Goal: Information Seeking & Learning: Learn about a topic

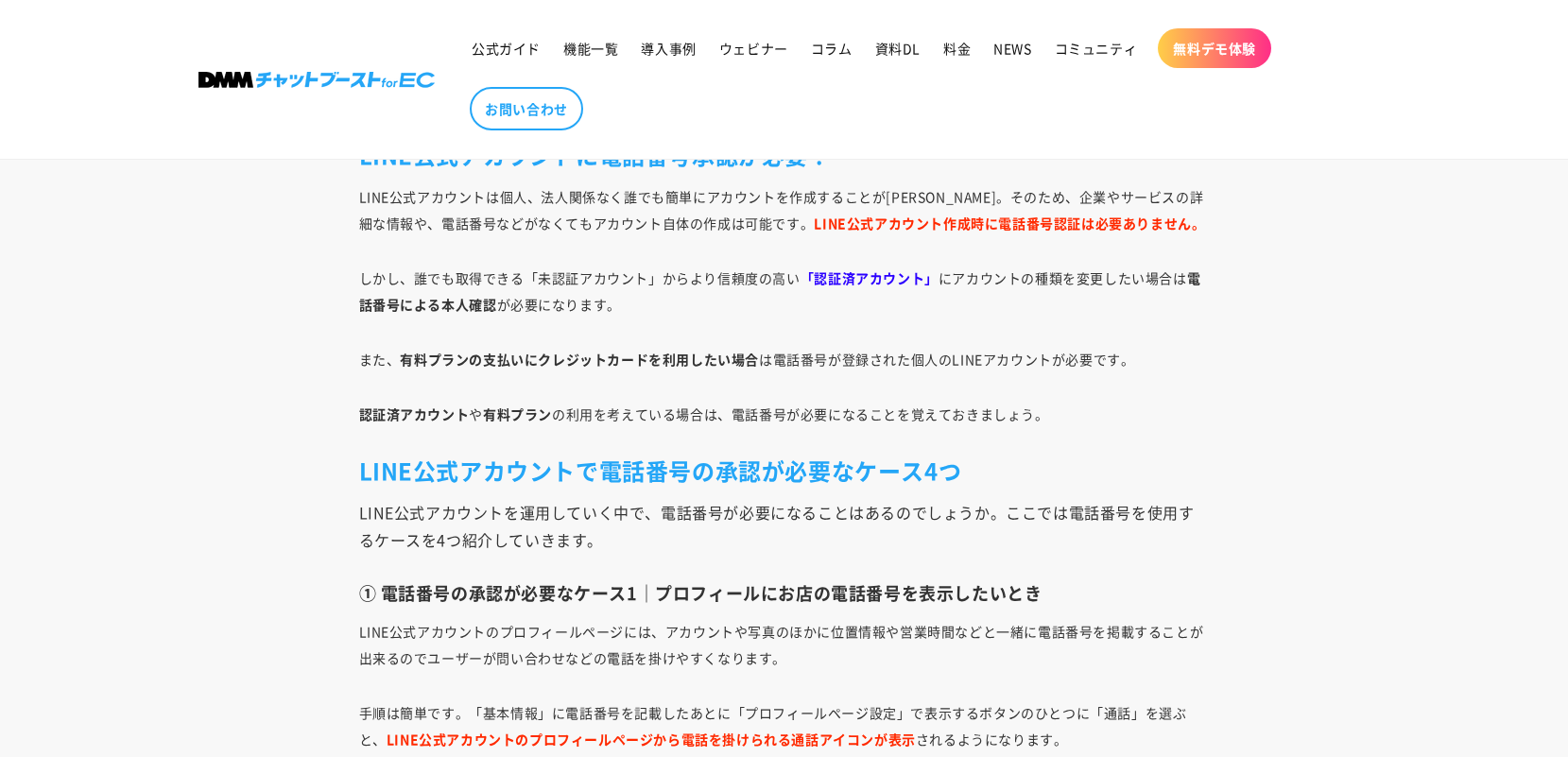
scroll to position [1985, 0]
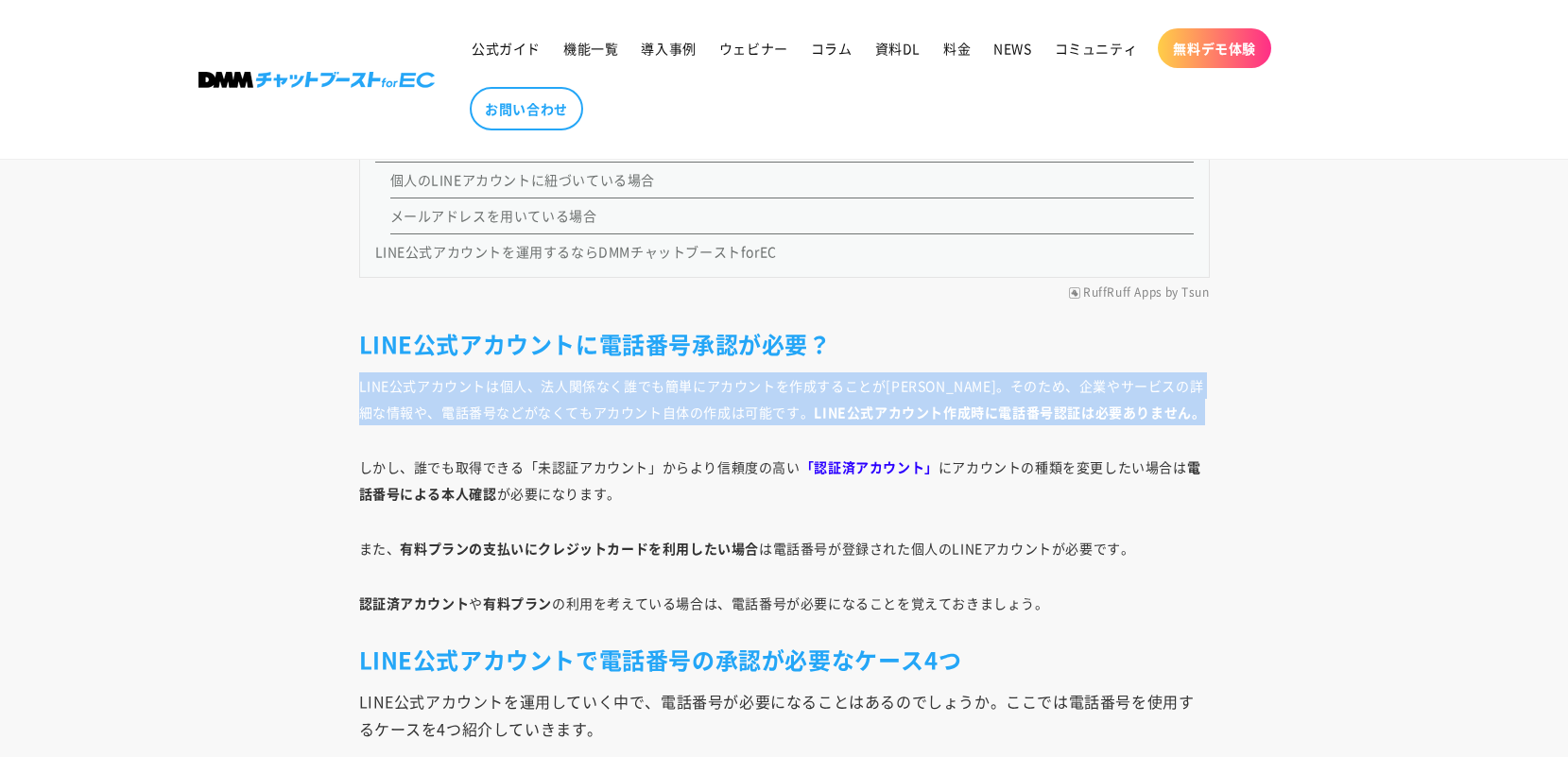
drag, startPoint x: 358, startPoint y: 385, endPoint x: 1176, endPoint y: 404, distance: 818.2
click at [1176, 404] on p "LINE公式アカウントは個人、法人関係なく誰でも簡単にアカウントを作成することが[PERSON_NAME]。そのため、企業やサービスの詳細な情報や、電話番号な…" at bounding box center [784, 398] width 850 height 53
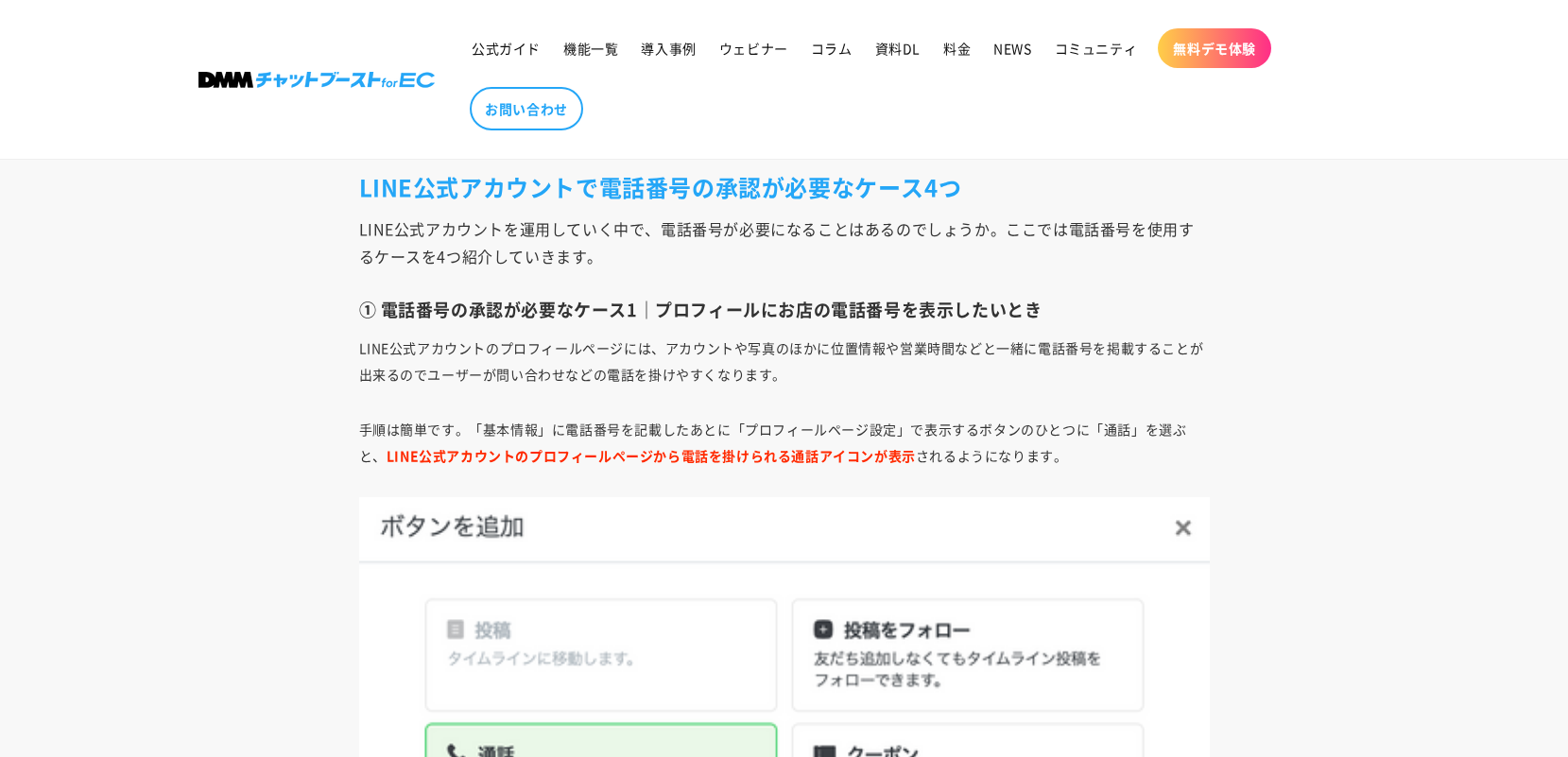
scroll to position [2362, 0]
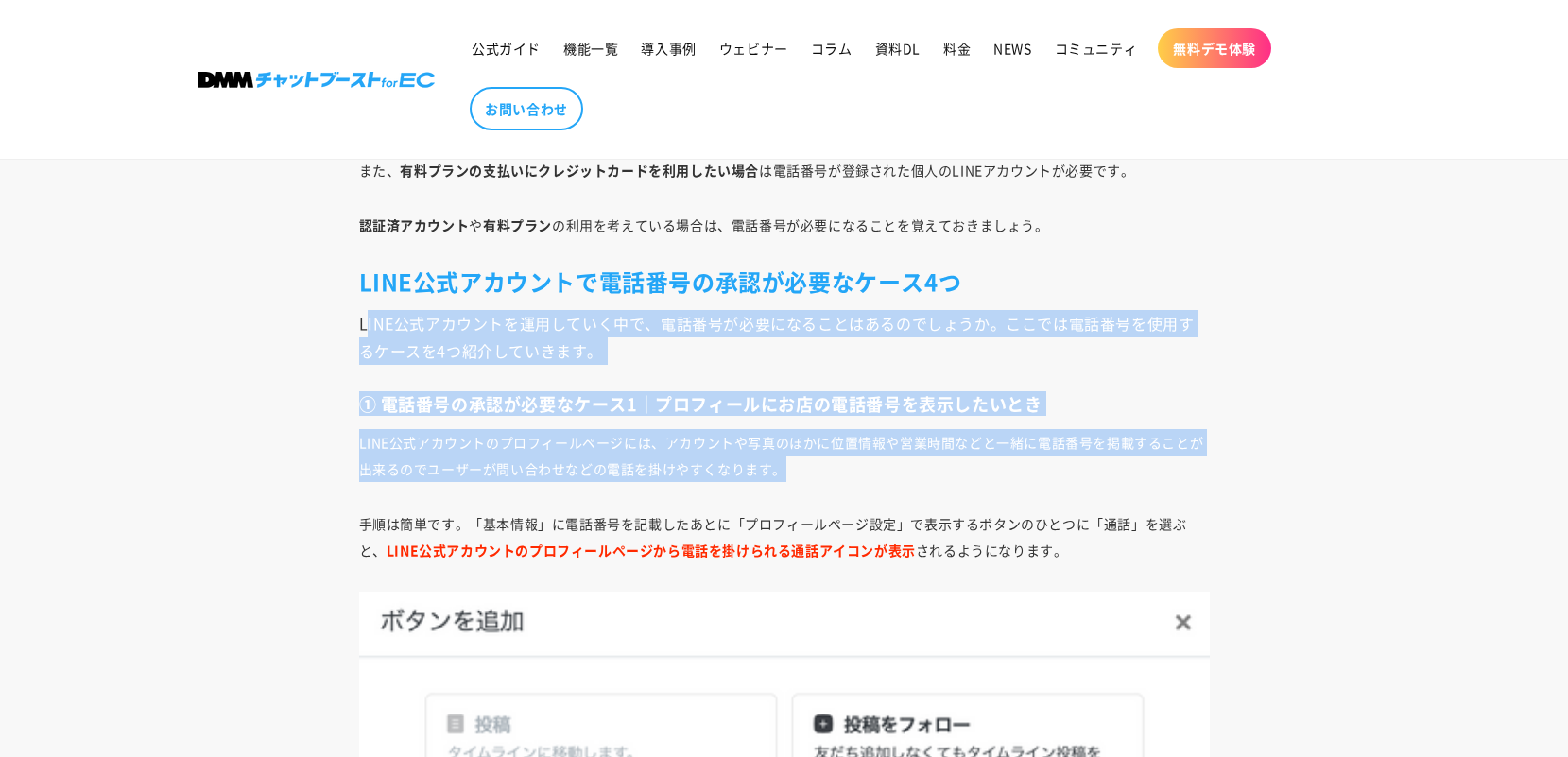
drag, startPoint x: 358, startPoint y: 323, endPoint x: 846, endPoint y: 464, distance: 508.0
click at [846, 464] on p "LINE公式アカウントのプロフィールページには、アカウントや写真のほかに位置情報や営業時間などと一緒に電話番号を掲載することが出来るのでユーザーが問い合わせな…" at bounding box center [784, 455] width 850 height 53
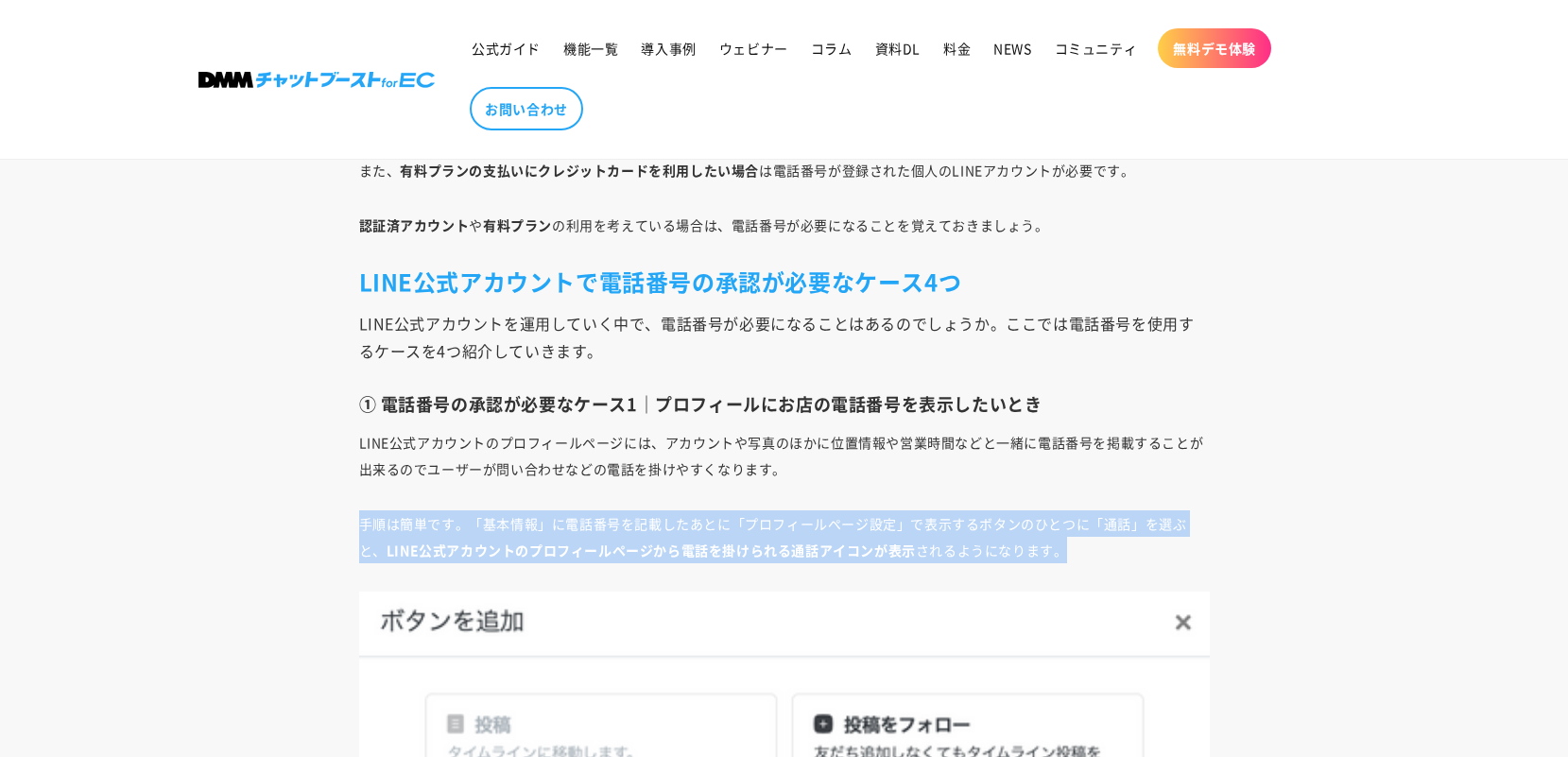
drag, startPoint x: 358, startPoint y: 526, endPoint x: 1133, endPoint y: 553, distance: 775.5
click at [1133, 553] on p "手順は簡単です。「基本情報」に電話番号を記載したあとに「プロフィールページ設定」で表示するボタンのひとつに「通話」を選ぶと、 LINE公式アカウントのプロフィ…" at bounding box center [784, 536] width 850 height 53
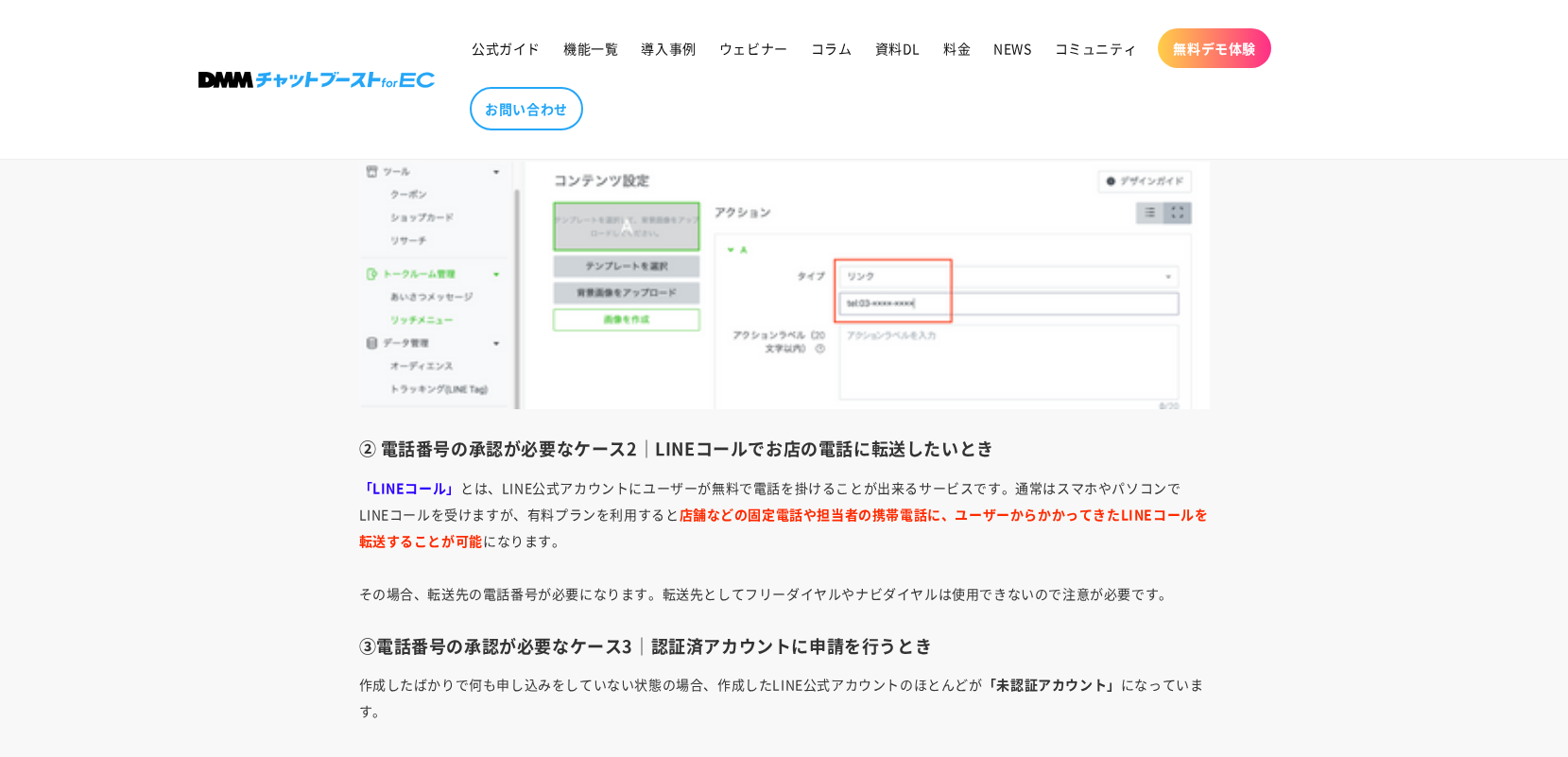
scroll to position [3780, 0]
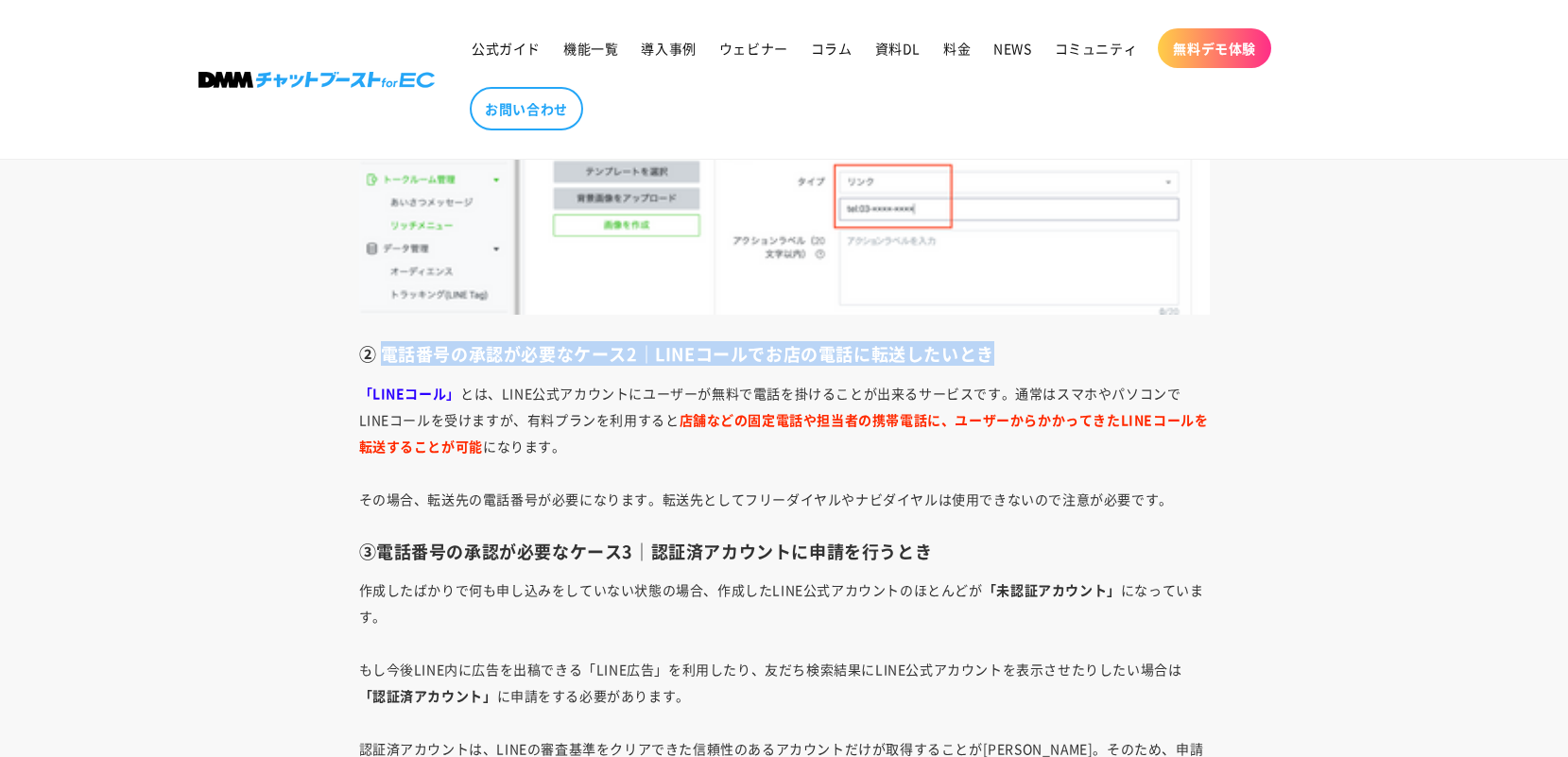
drag, startPoint x: 385, startPoint y: 357, endPoint x: 1096, endPoint y: 357, distance: 711.0
click at [1096, 357] on h3 "② 電話番号の承認が必要なケース2｜LINEコールでお店の電話に転送したいとき" at bounding box center [784, 354] width 850 height 22
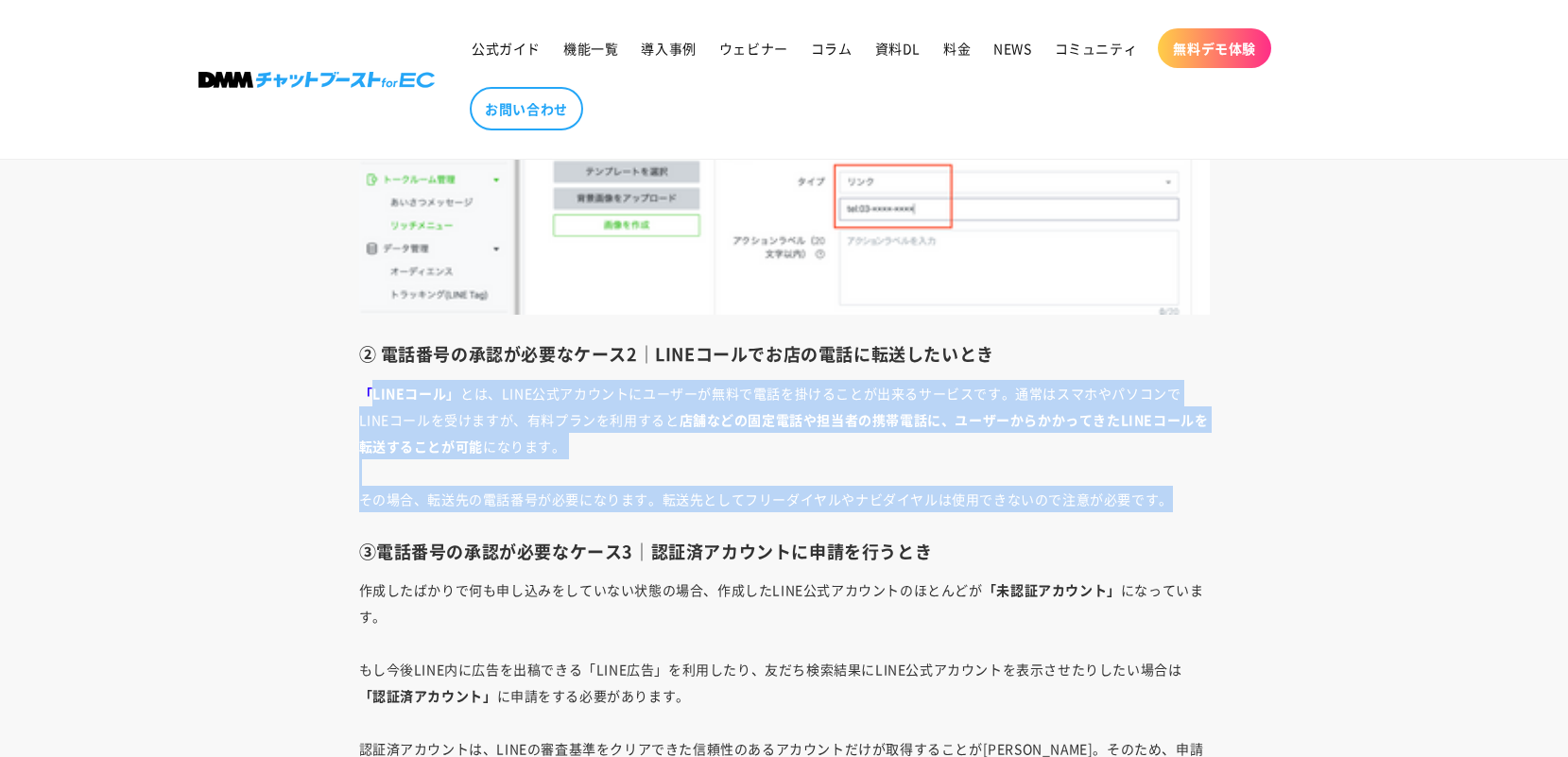
drag, startPoint x: 403, startPoint y: 387, endPoint x: 1241, endPoint y: 498, distance: 845.3
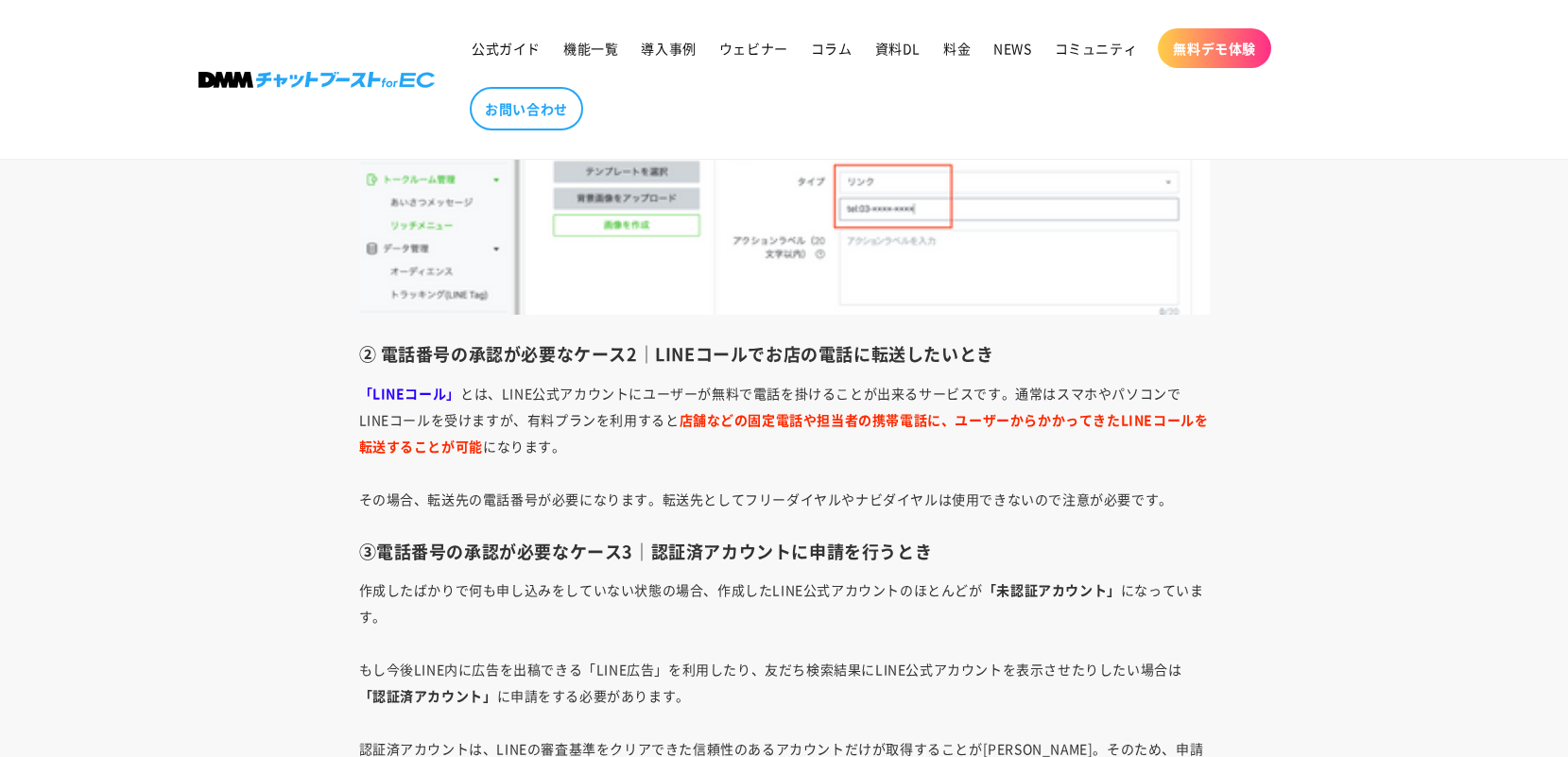
scroll to position [3968, 0]
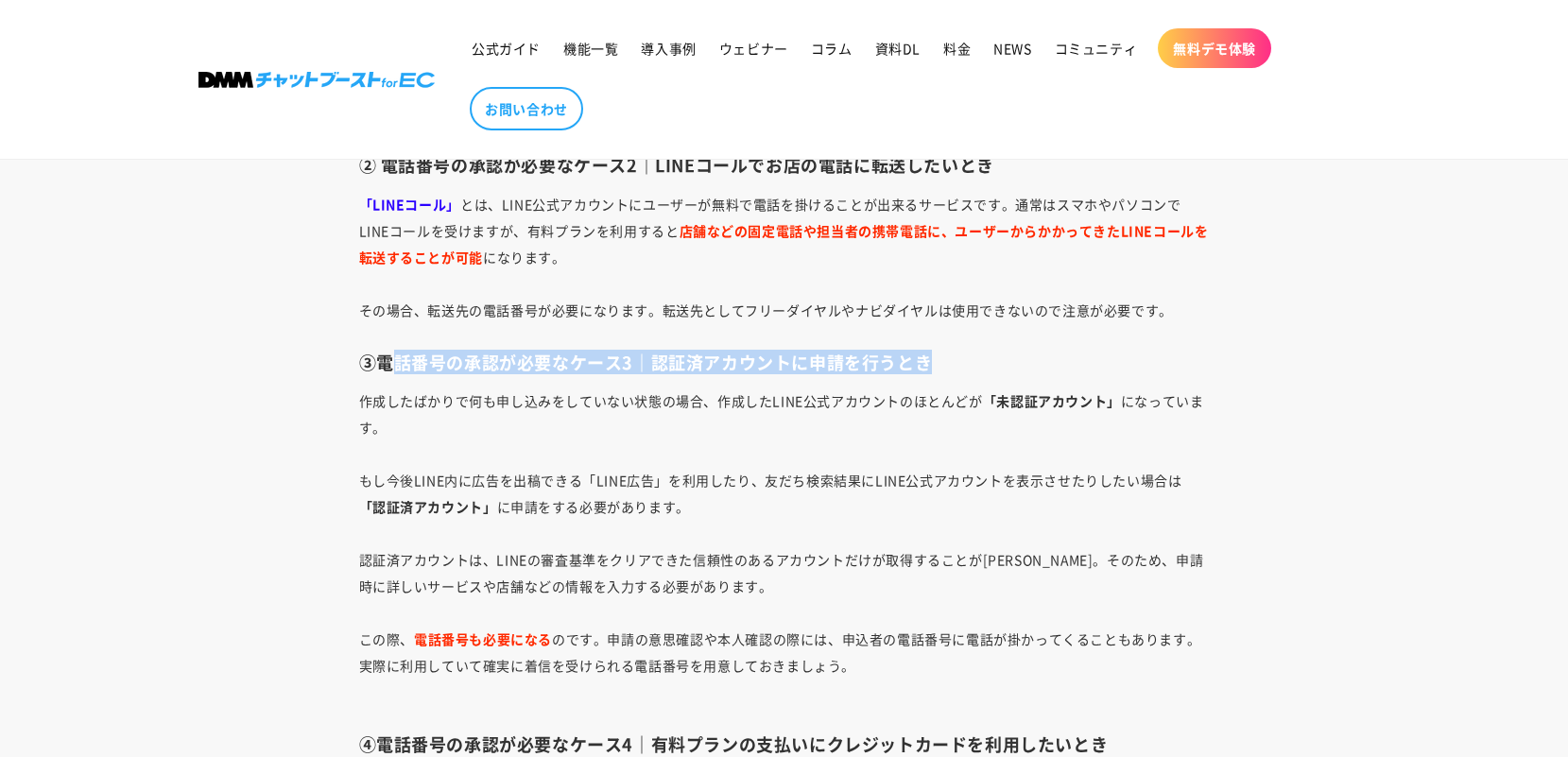
drag, startPoint x: 387, startPoint y: 362, endPoint x: 1092, endPoint y: 361, distance: 705.0
click at [1092, 361] on h3 "③電話番号の承認が必要なケース3｜認証済アカウントに申請を行うとき" at bounding box center [784, 363] width 850 height 22
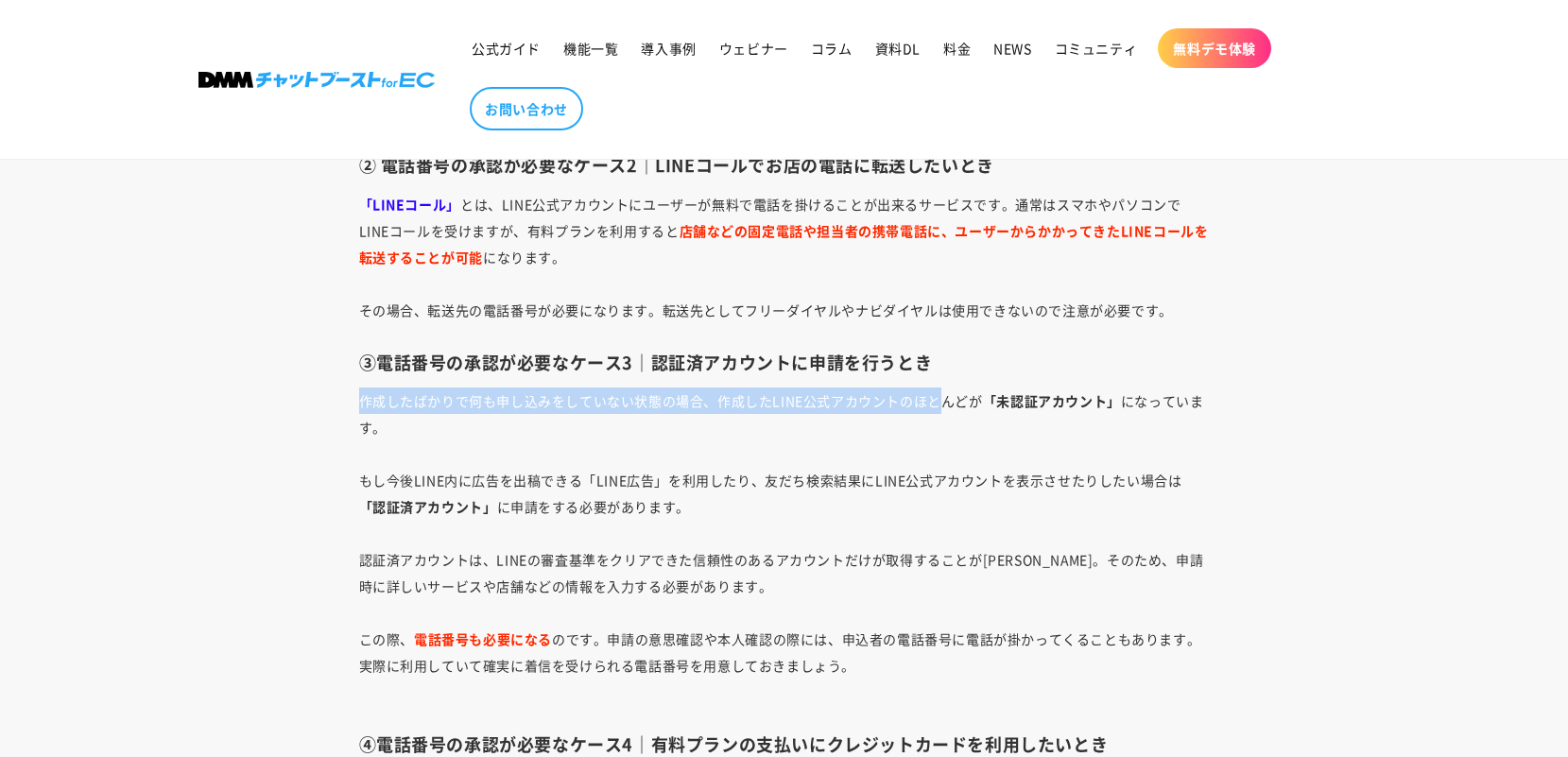
drag, startPoint x: 363, startPoint y: 405, endPoint x: 937, endPoint y: 406, distance: 574.0
click at [937, 406] on span "作成したばかりで何も申し込みをしていない状態の場合、作成したLINE公式アカウントのほとんどが 「未認証アカウント」 になっています。 もし今後LINE内に広…" at bounding box center [781, 533] width 845 height 283
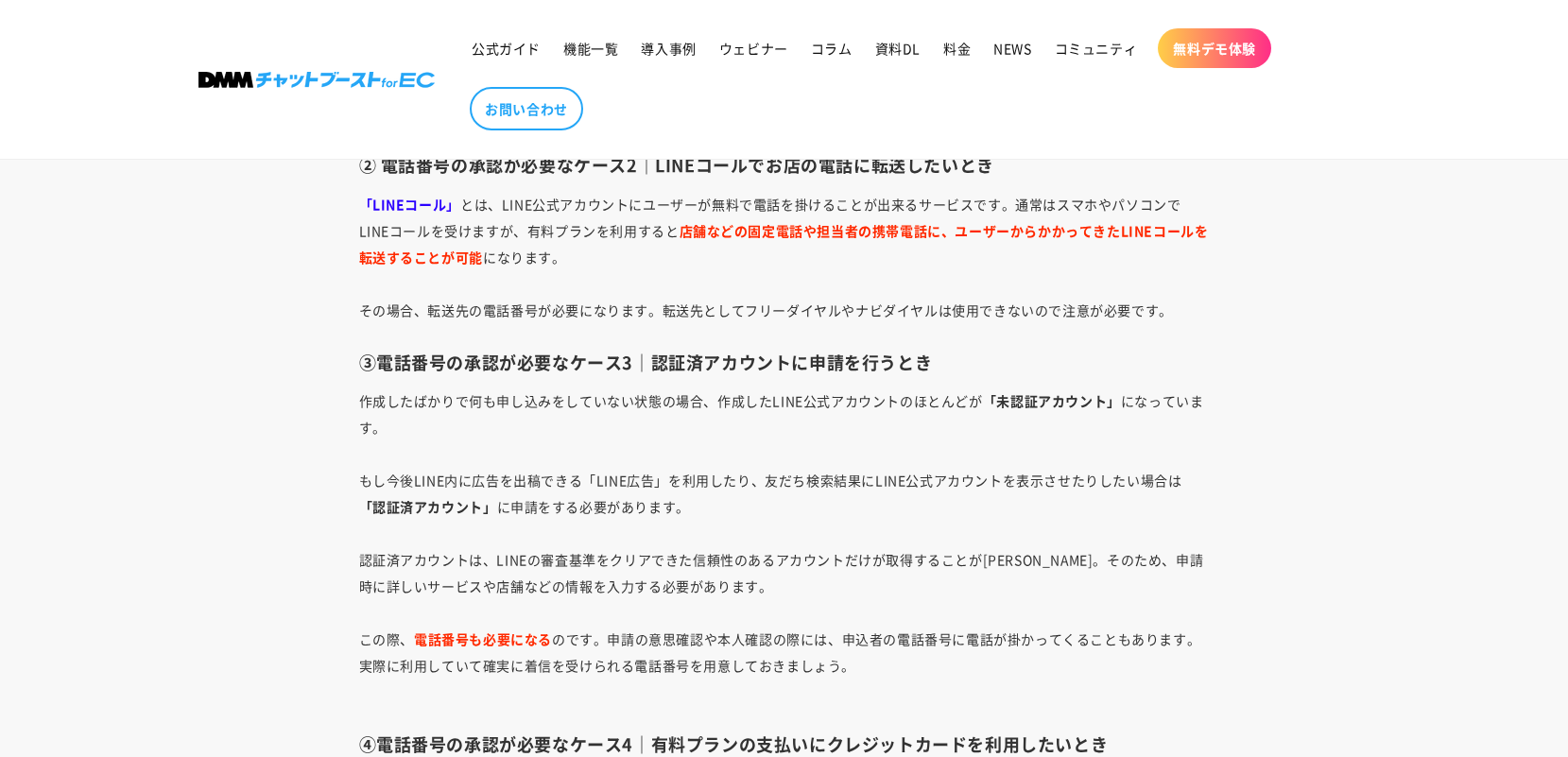
click at [817, 522] on p "作成したばかりで何も申し込みをしていない状態の場合、作成したLINE公式アカウントのほとんどが 「未認証アカウント」 になっています。 もし今後LINE内に広…" at bounding box center [784, 546] width 850 height 317
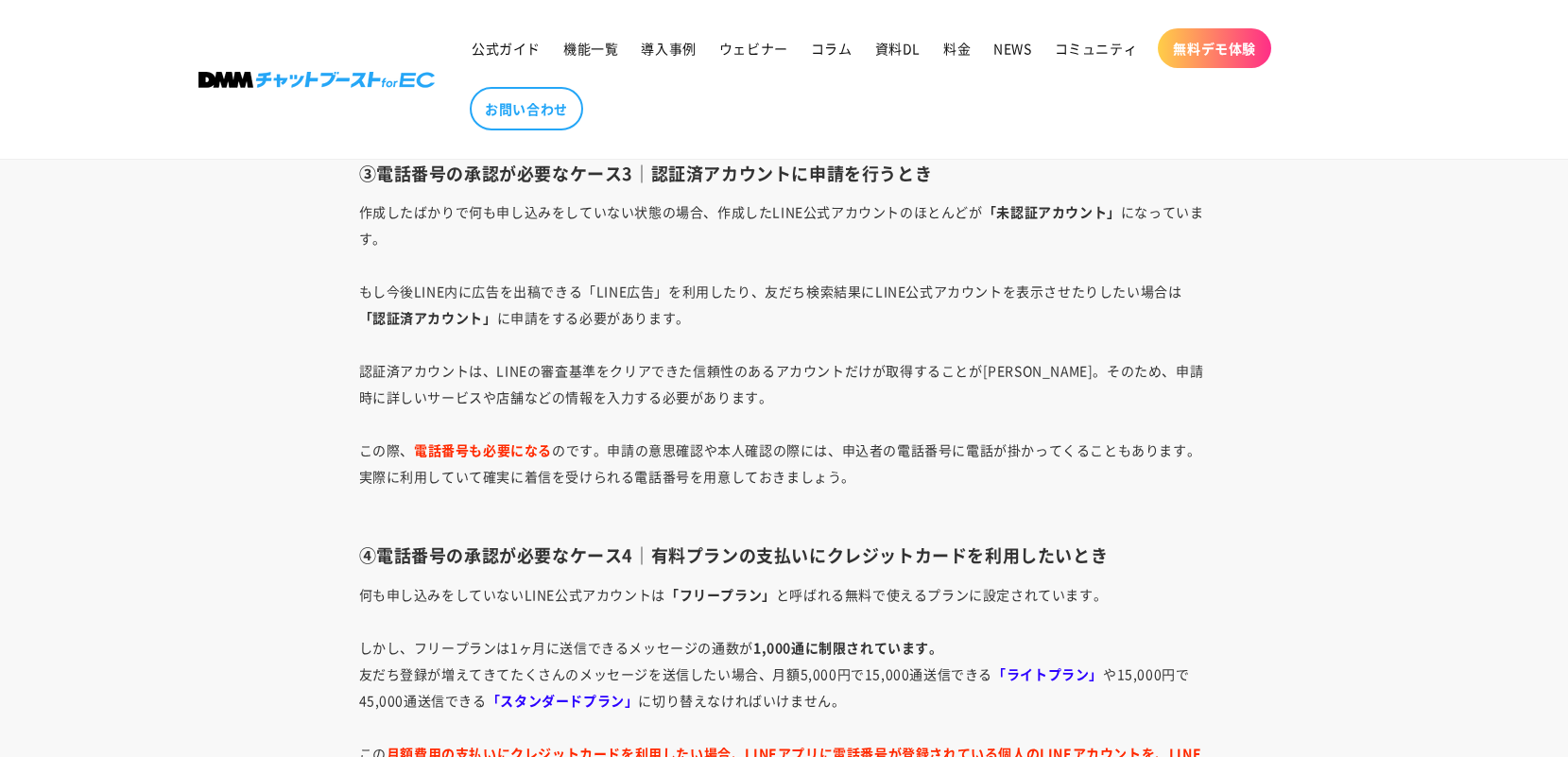
scroll to position [4253, 0]
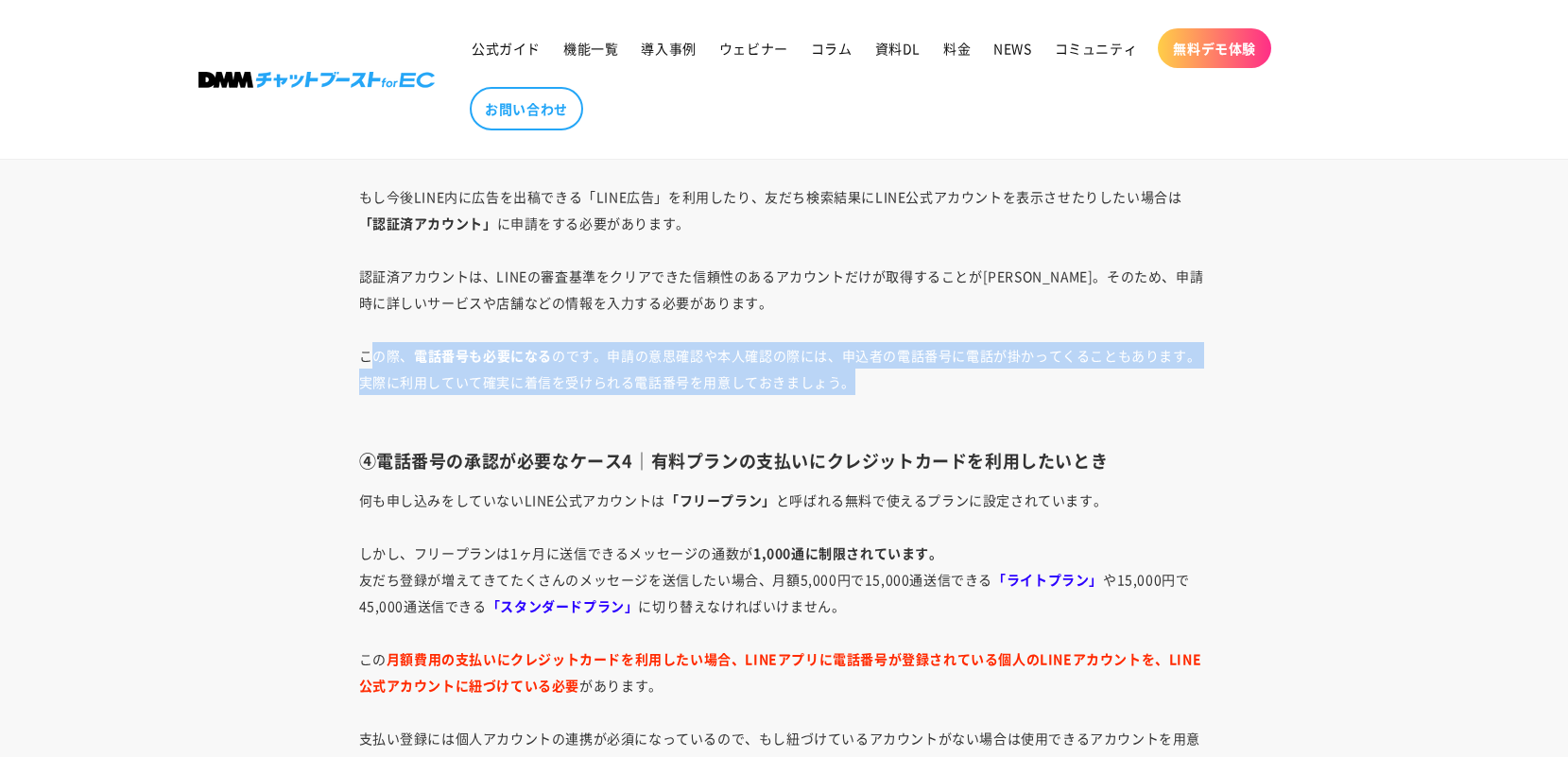
drag, startPoint x: 373, startPoint y: 354, endPoint x: 888, endPoint y: 383, distance: 515.8
click at [888, 383] on p "作成したばかりで何も申し込みをしていない状態の場合、作成したLINE公式アカウントのほとんどが 「未認証アカウント」 になっています。 もし今後LINE内に広…" at bounding box center [784, 263] width 850 height 317
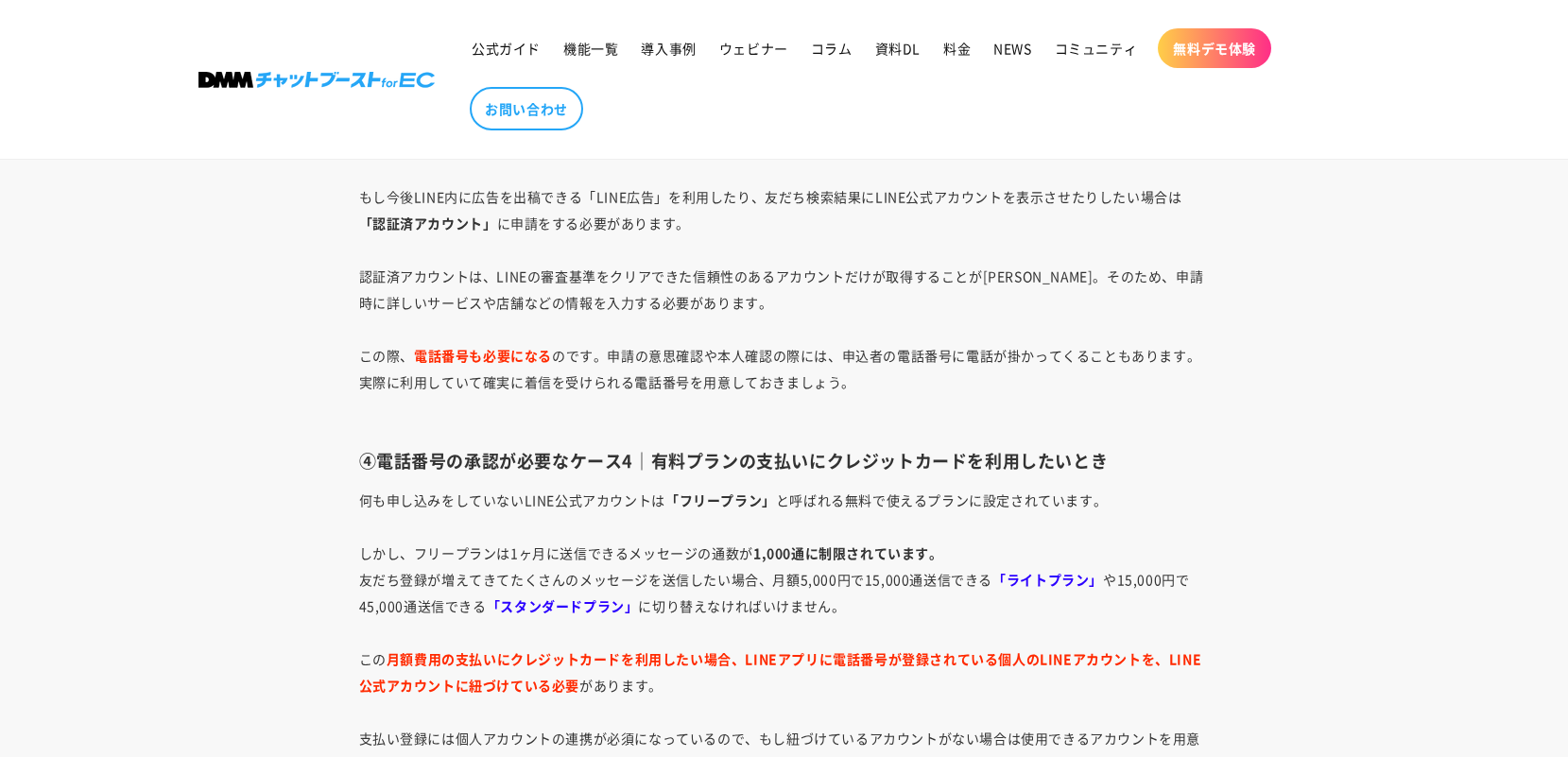
scroll to position [4347, 0]
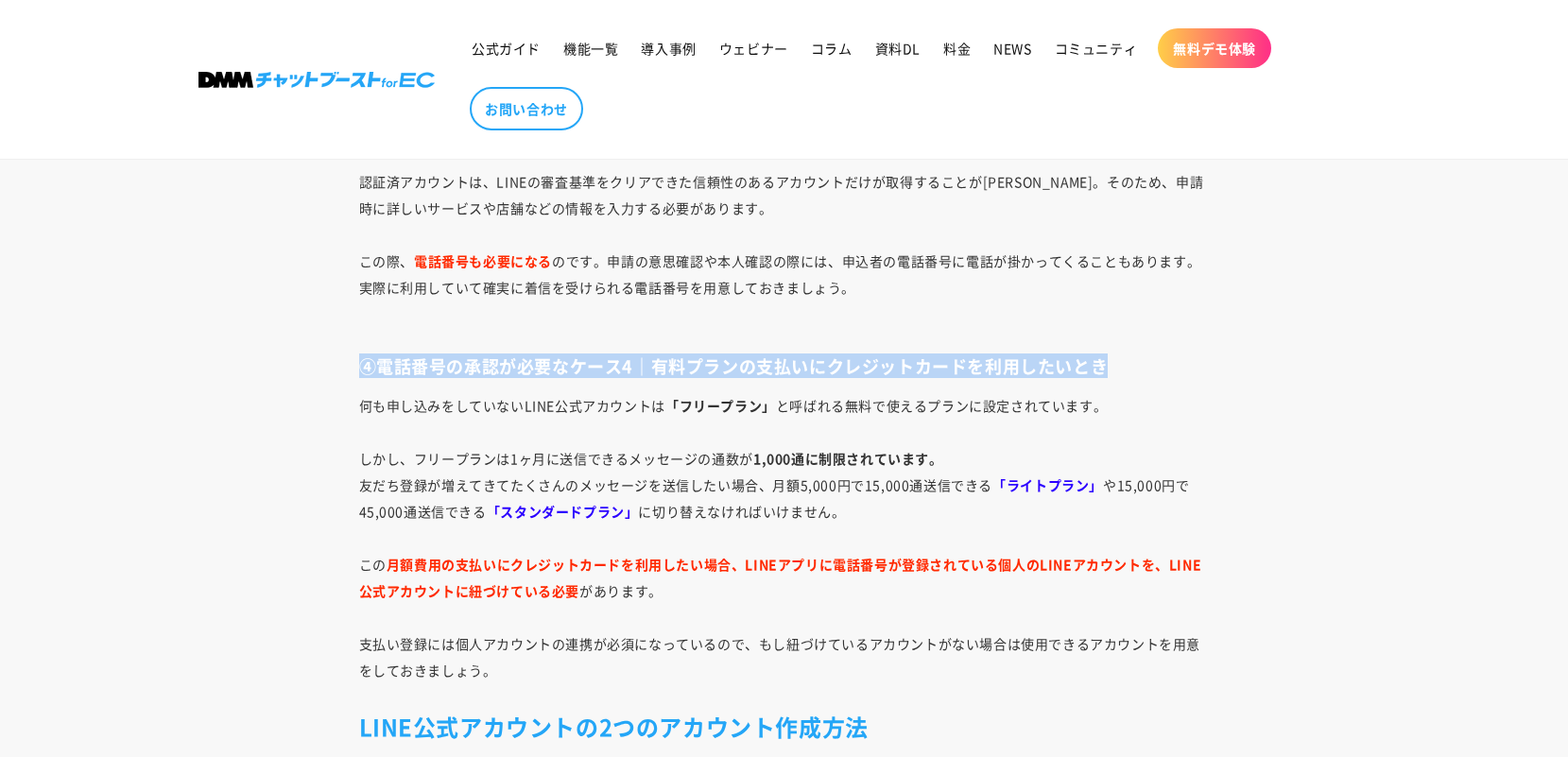
drag, startPoint x: 365, startPoint y: 365, endPoint x: 1171, endPoint y: 360, distance: 806.0
click at [1171, 360] on h3 "④電話番号の承認が必要なケース4｜有料プランの支払いにクレジットカードを利用したいとき" at bounding box center [784, 367] width 850 height 22
drag, startPoint x: 1172, startPoint y: 360, endPoint x: 1185, endPoint y: 360, distance: 13.0
click at [1174, 360] on h3 "④電話番号の承認が必要なケース4｜有料プランの支払いにクレジットカードを利用したいとき" at bounding box center [784, 367] width 850 height 22
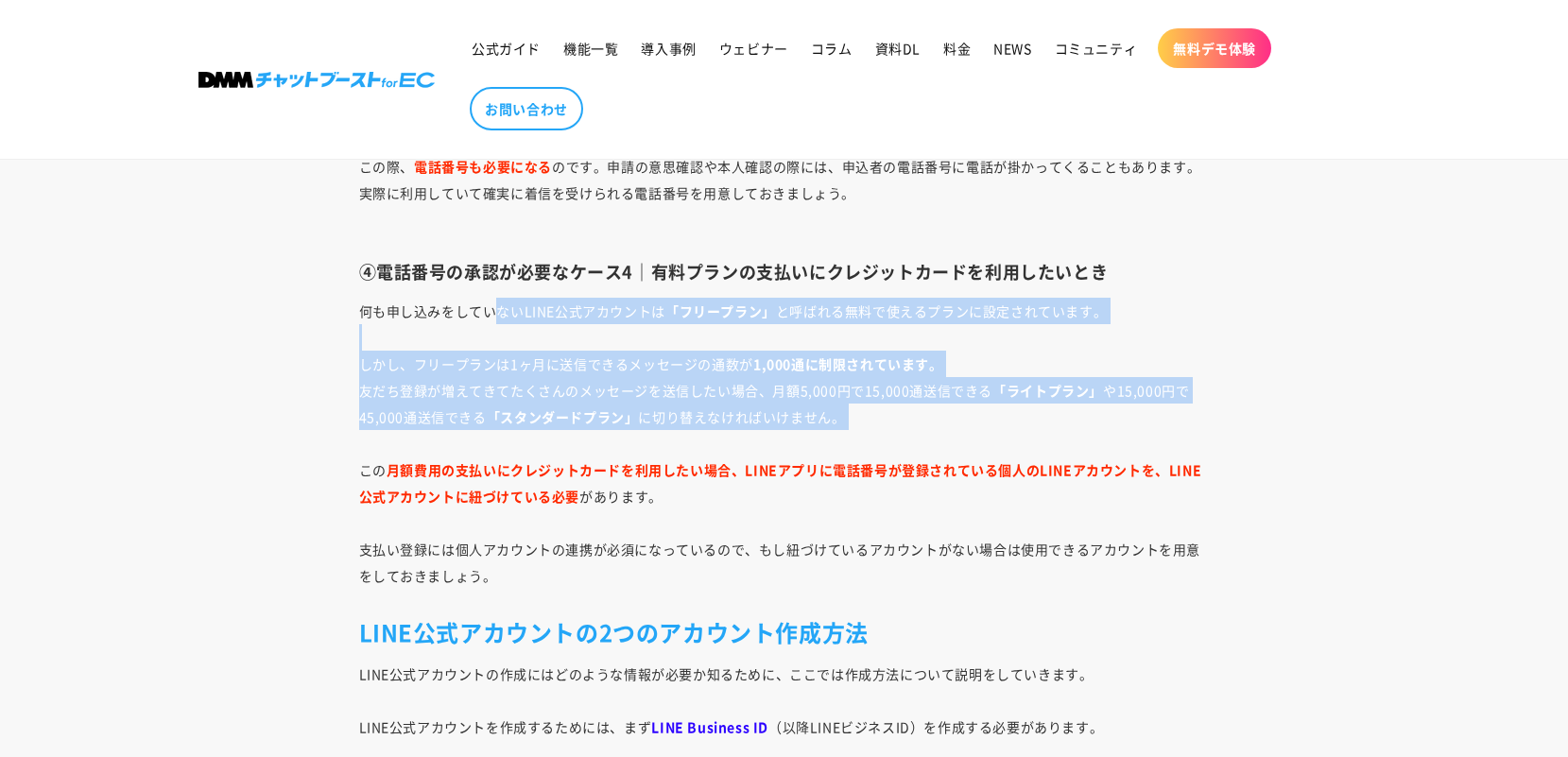
drag, startPoint x: 500, startPoint y: 314, endPoint x: 1028, endPoint y: 434, distance: 541.5
click at [1028, 434] on p "何も申し込みをしていないLINE公式アカウントは 「フリープラン」 と呼ばれる無料で使えるプランに設定されています。 しかし、フリープランは1ヶ月に送信できる…" at bounding box center [784, 443] width 850 height 291
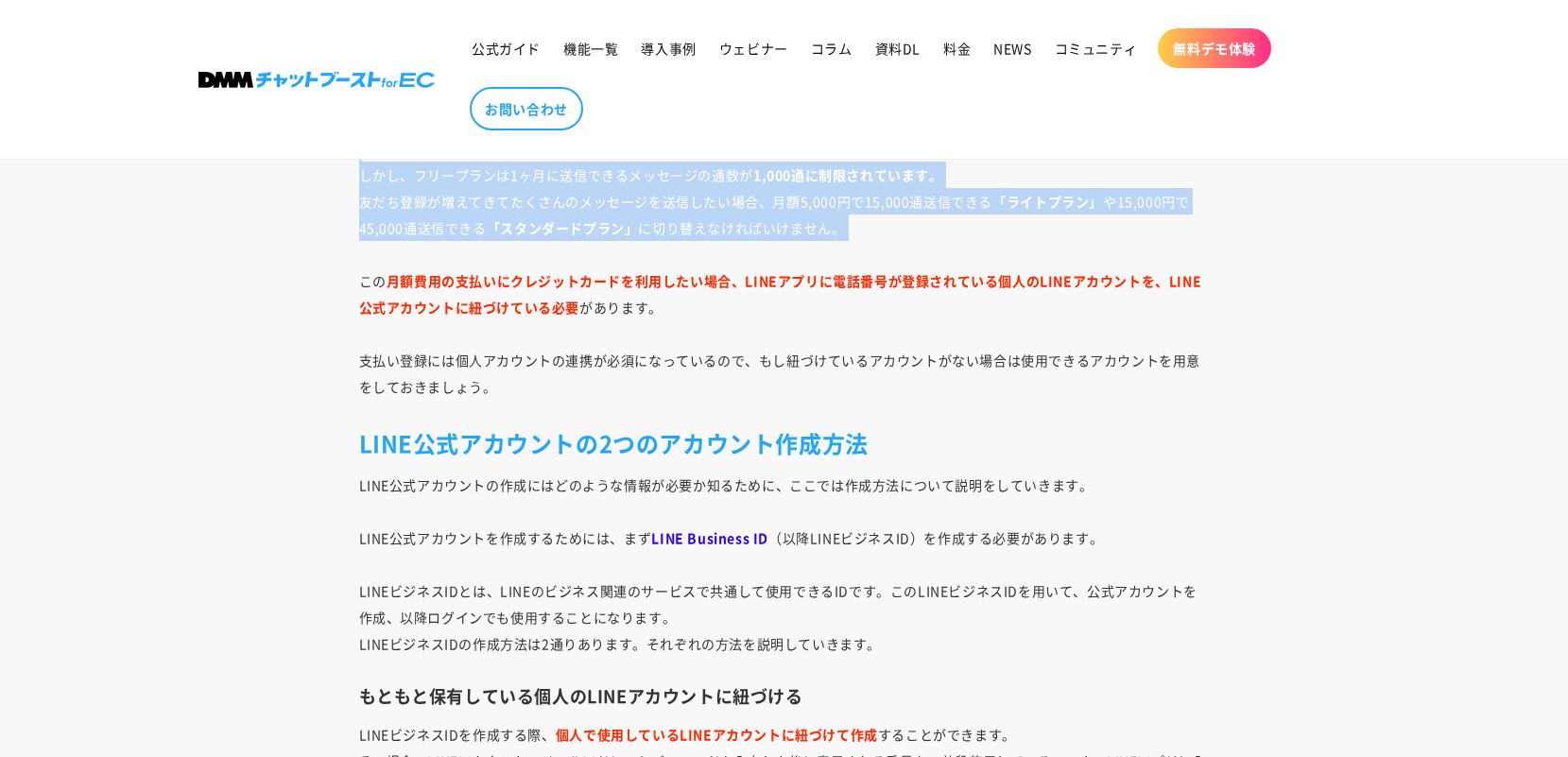
scroll to position [4819, 0]
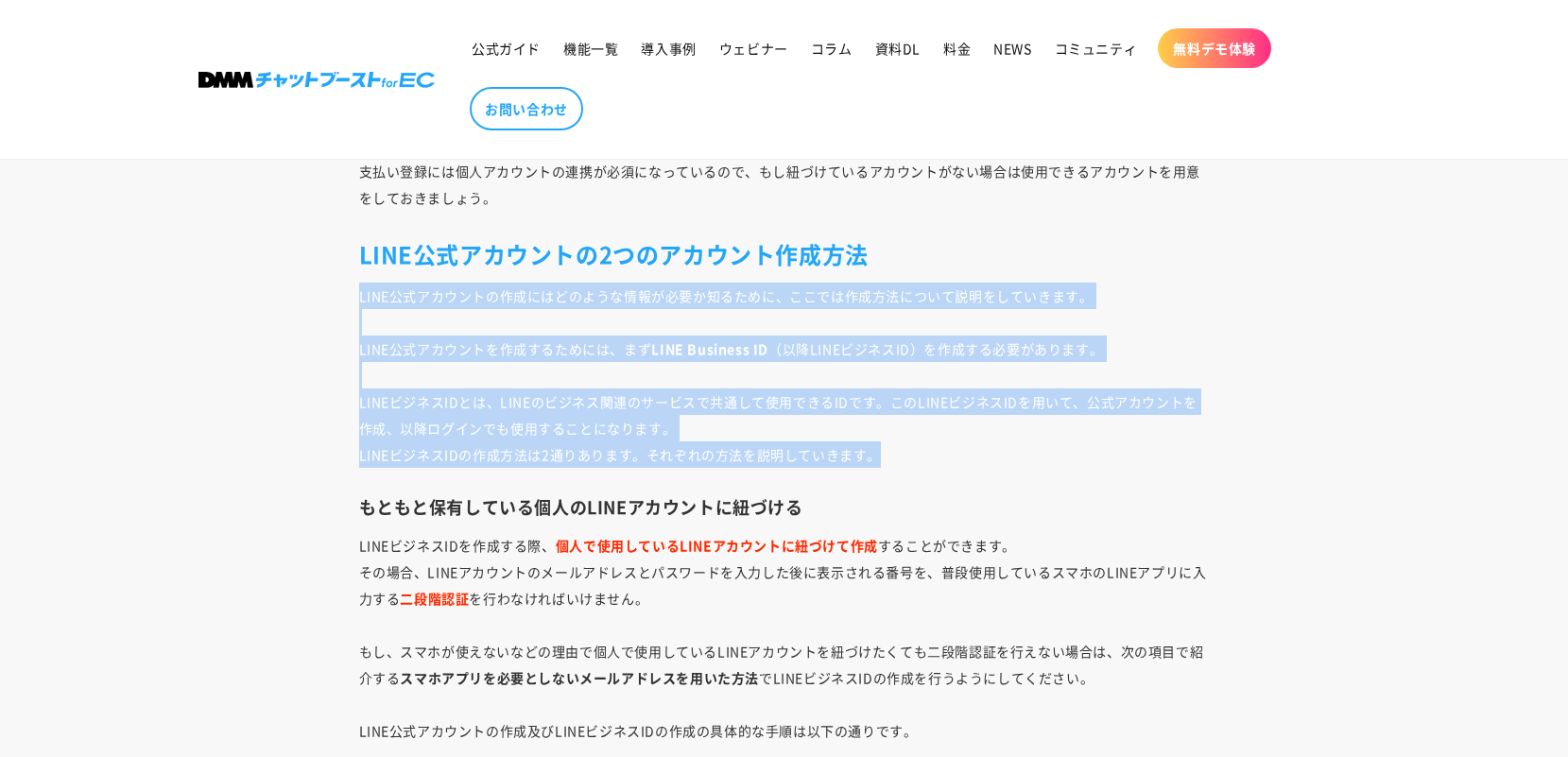
drag, startPoint x: 358, startPoint y: 296, endPoint x: 971, endPoint y: 456, distance: 633.5
click at [971, 456] on p "LINE公式アカウントの作成にはどのような情報が必要か知るために、ここでは作成方法について説明をしていきます。 LINE公式アカウントを作成するためには、まず…" at bounding box center [784, 375] width 850 height 185
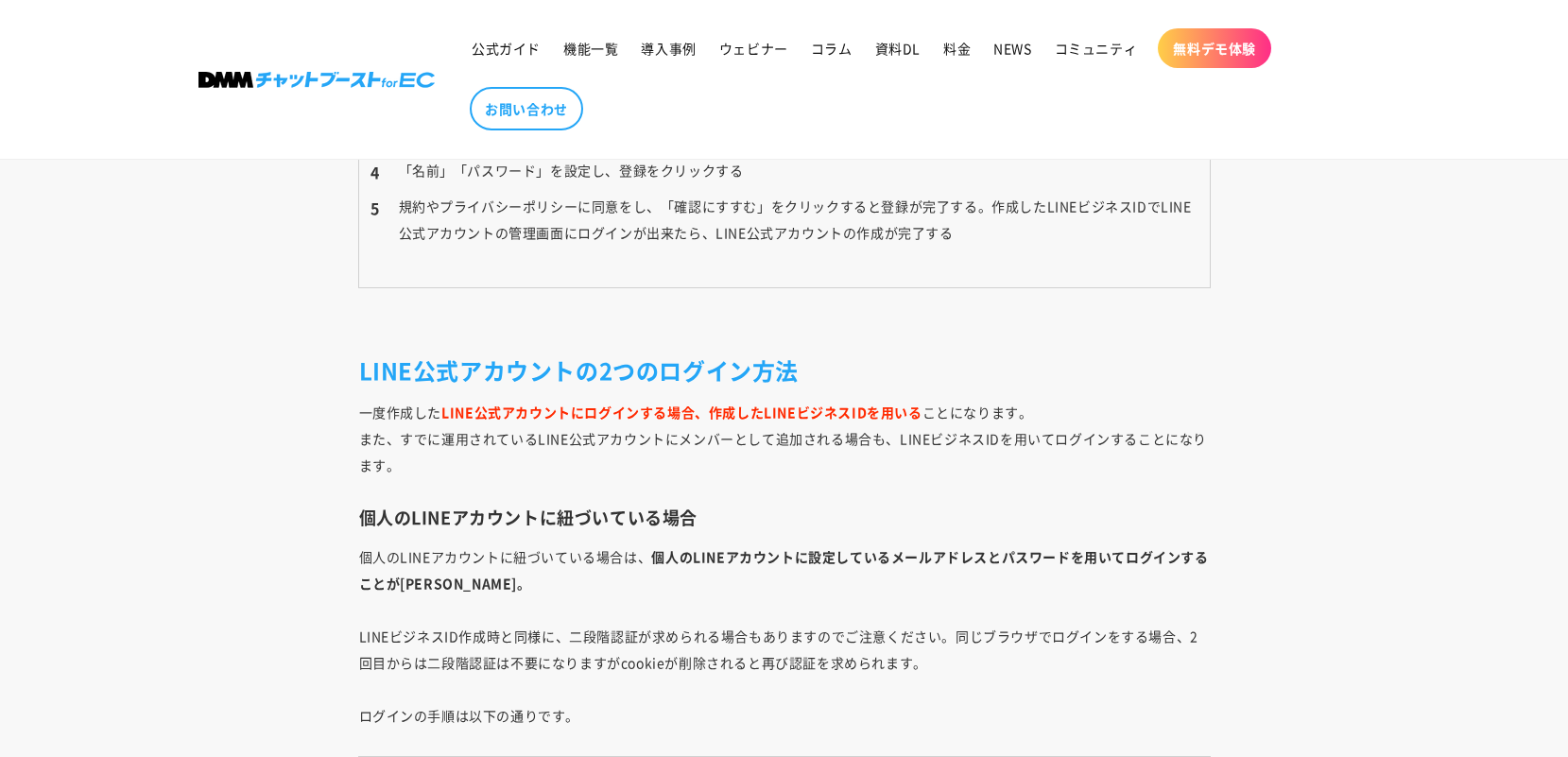
scroll to position [7938, 0]
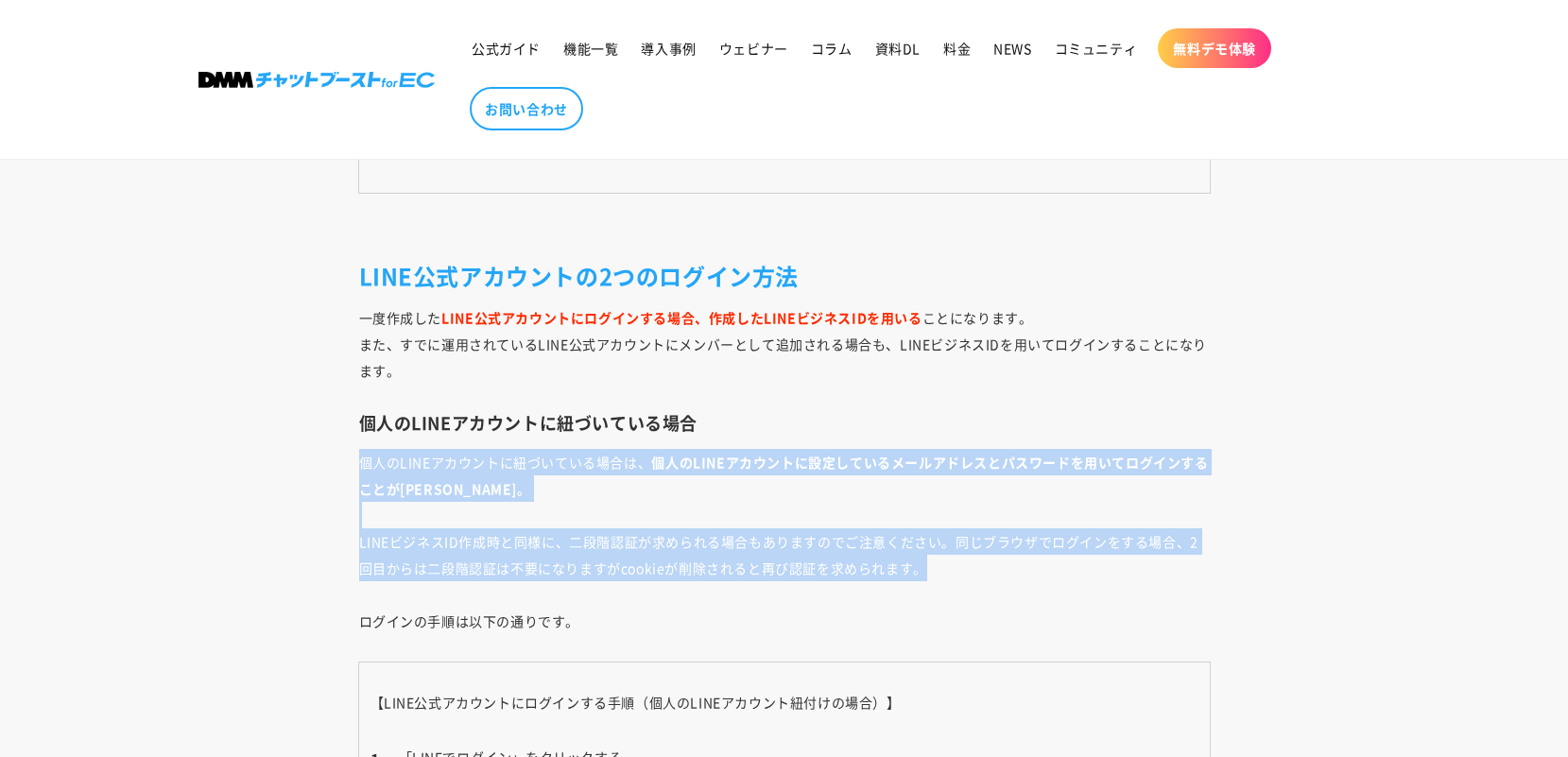
drag, startPoint x: 365, startPoint y: 437, endPoint x: 1004, endPoint y: 533, distance: 646.2
click at [1004, 533] on p "個人のLINEアカウントに紐づいている場合は、 個人のLINEアカウントに設定しているメールアドレスとパスワードを用いてログインすることが[PERSON_NA…" at bounding box center [784, 541] width 850 height 185
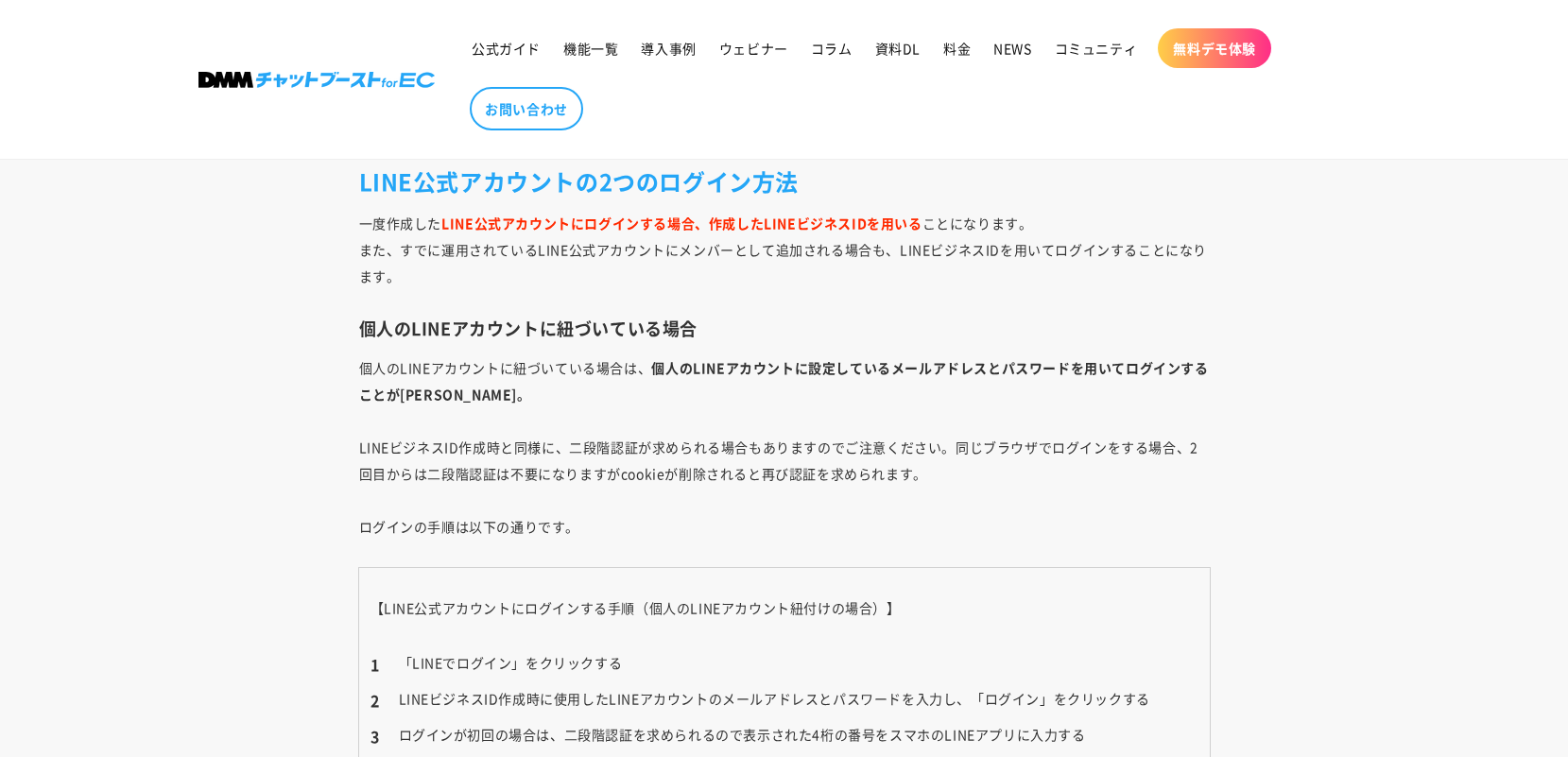
scroll to position [8127, 0]
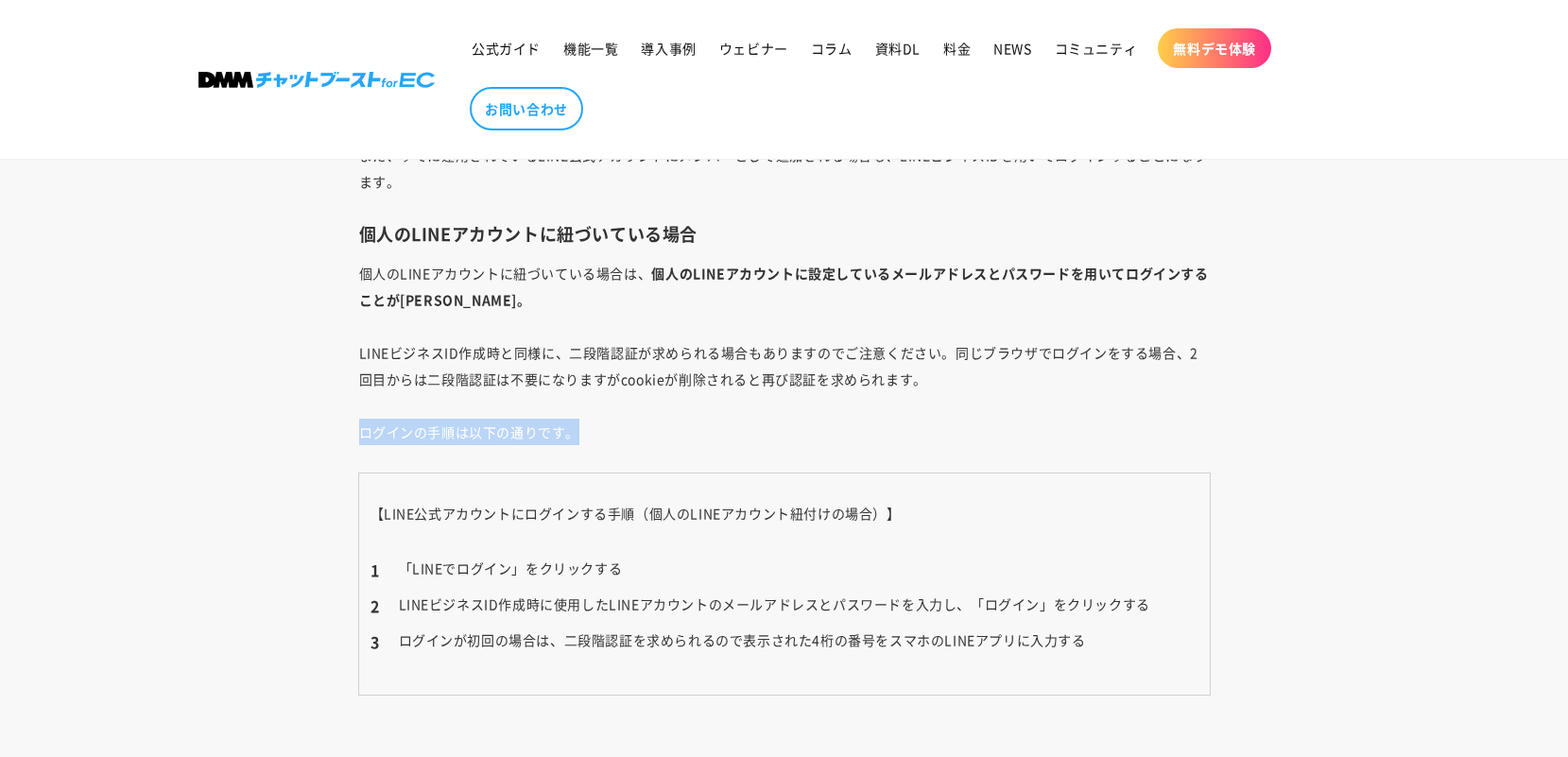
drag, startPoint x: 379, startPoint y: 401, endPoint x: 786, endPoint y: 401, distance: 407.0
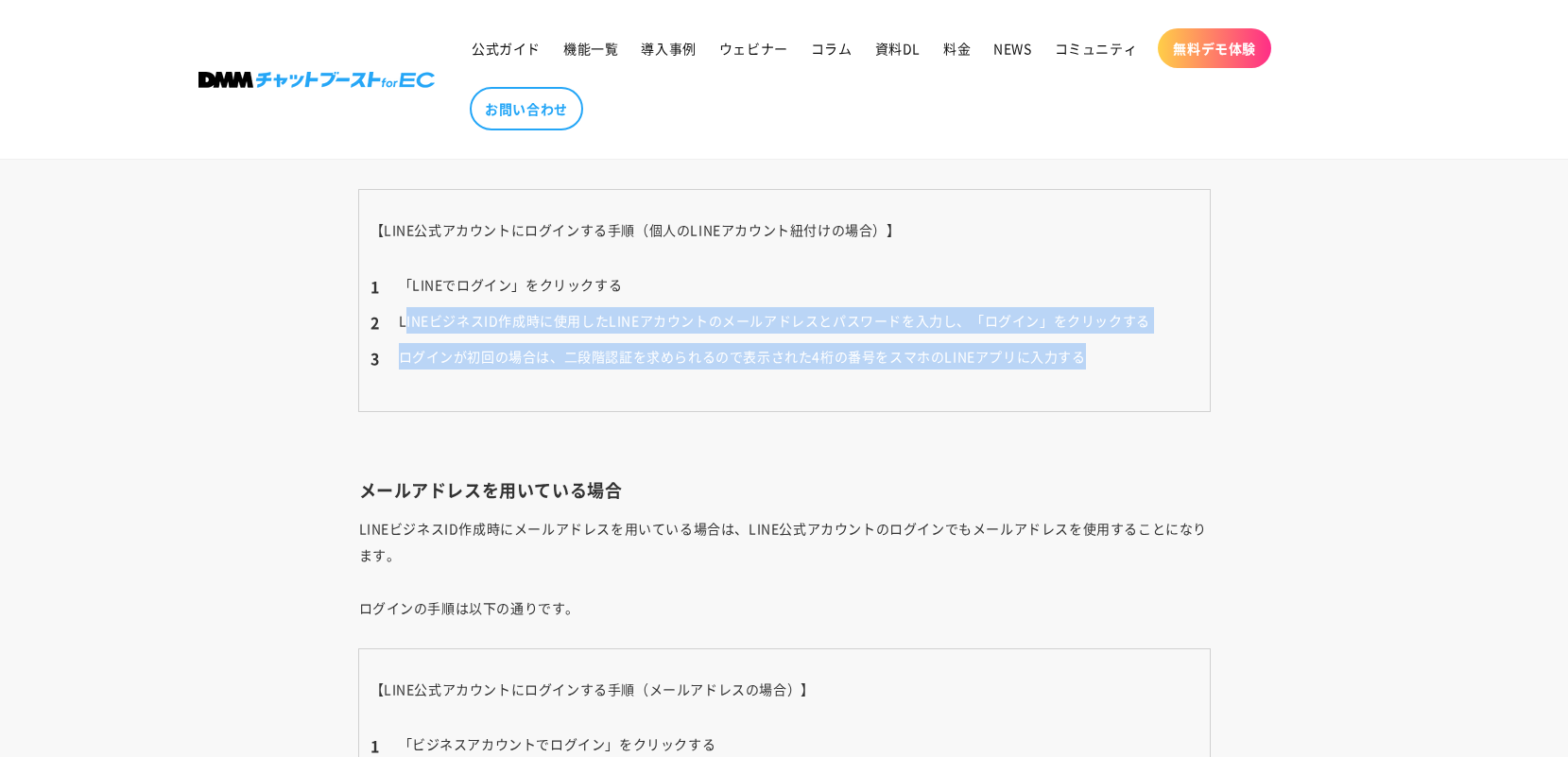
drag, startPoint x: 404, startPoint y: 291, endPoint x: 1154, endPoint y: 332, distance: 751.1
click at [1154, 332] on ol "「LINEでログイン」をクリックする LINEビジネスID作成時に使用したLINEアカウントのメールアドレスとパスワードを入力し、「ログイン」をクリックする …" at bounding box center [784, 320] width 828 height 98
click at [1153, 343] on li "ログインが初回の場合は、二段階認証を求められるので表示された4桁の番号をスマホのLINEアプリに入力する" at bounding box center [784, 356] width 828 height 27
drag, startPoint x: 1145, startPoint y: 332, endPoint x: 376, endPoint y: 257, distance: 772.6
click at [376, 271] on ol "「LINEでログイン」をクリックする LINEビジネスID作成時に使用したLINEアカウントのメールアドレスとパスワードを入力し、「ログイン」をクリックする …" at bounding box center [784, 320] width 828 height 98
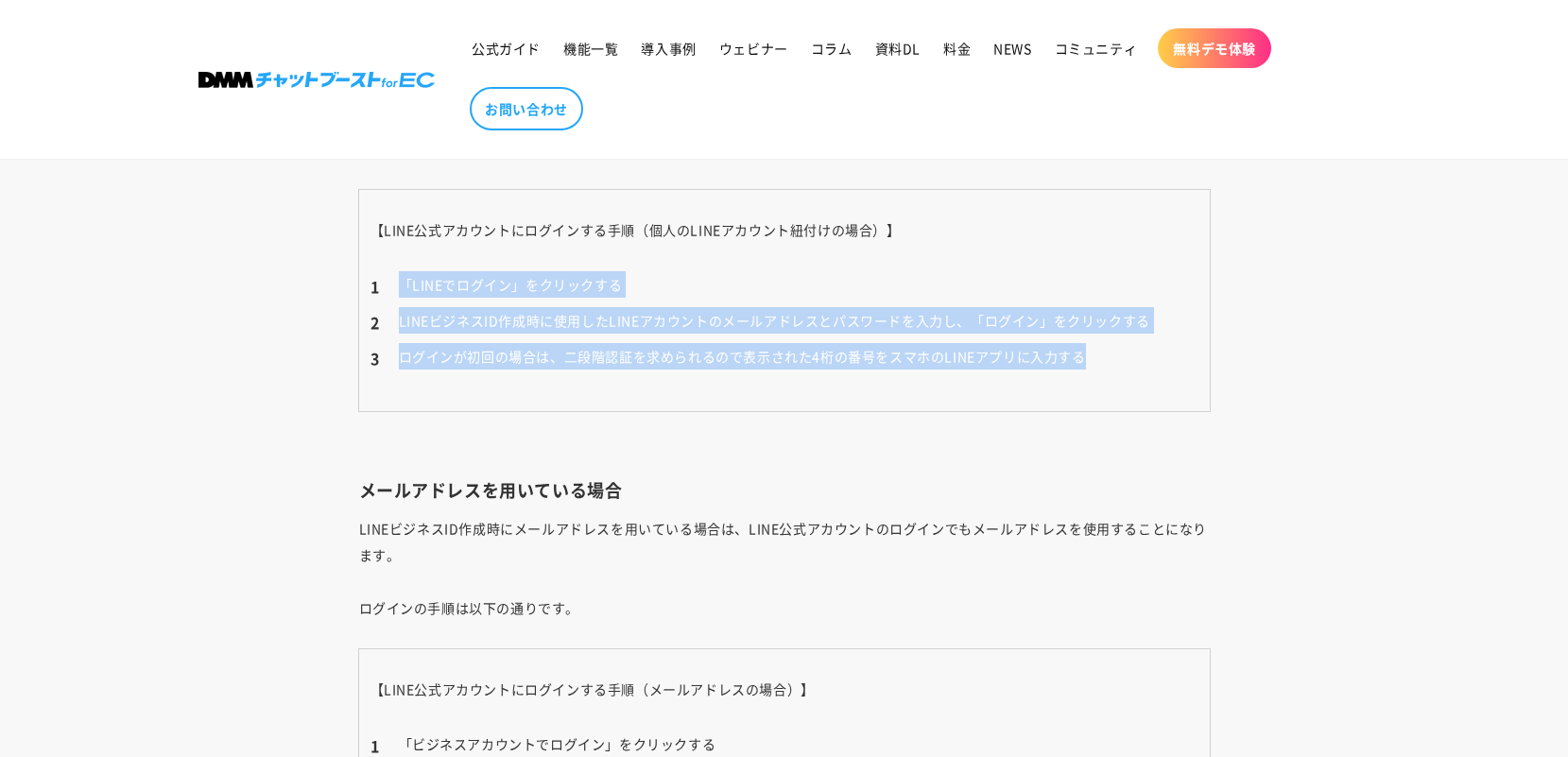
scroll to position [8599, 0]
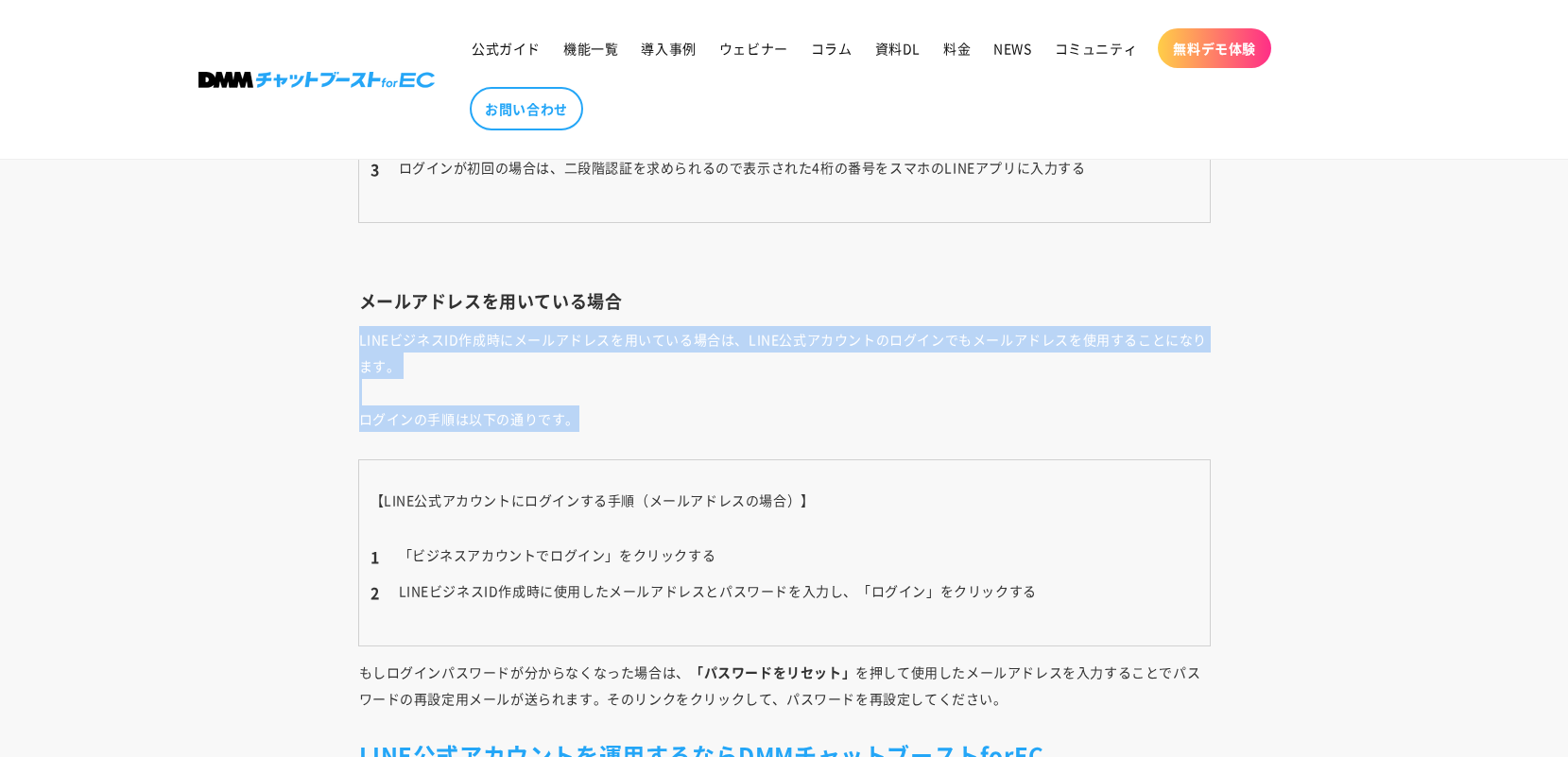
drag, startPoint x: 359, startPoint y: 320, endPoint x: 826, endPoint y: 421, distance: 477.8
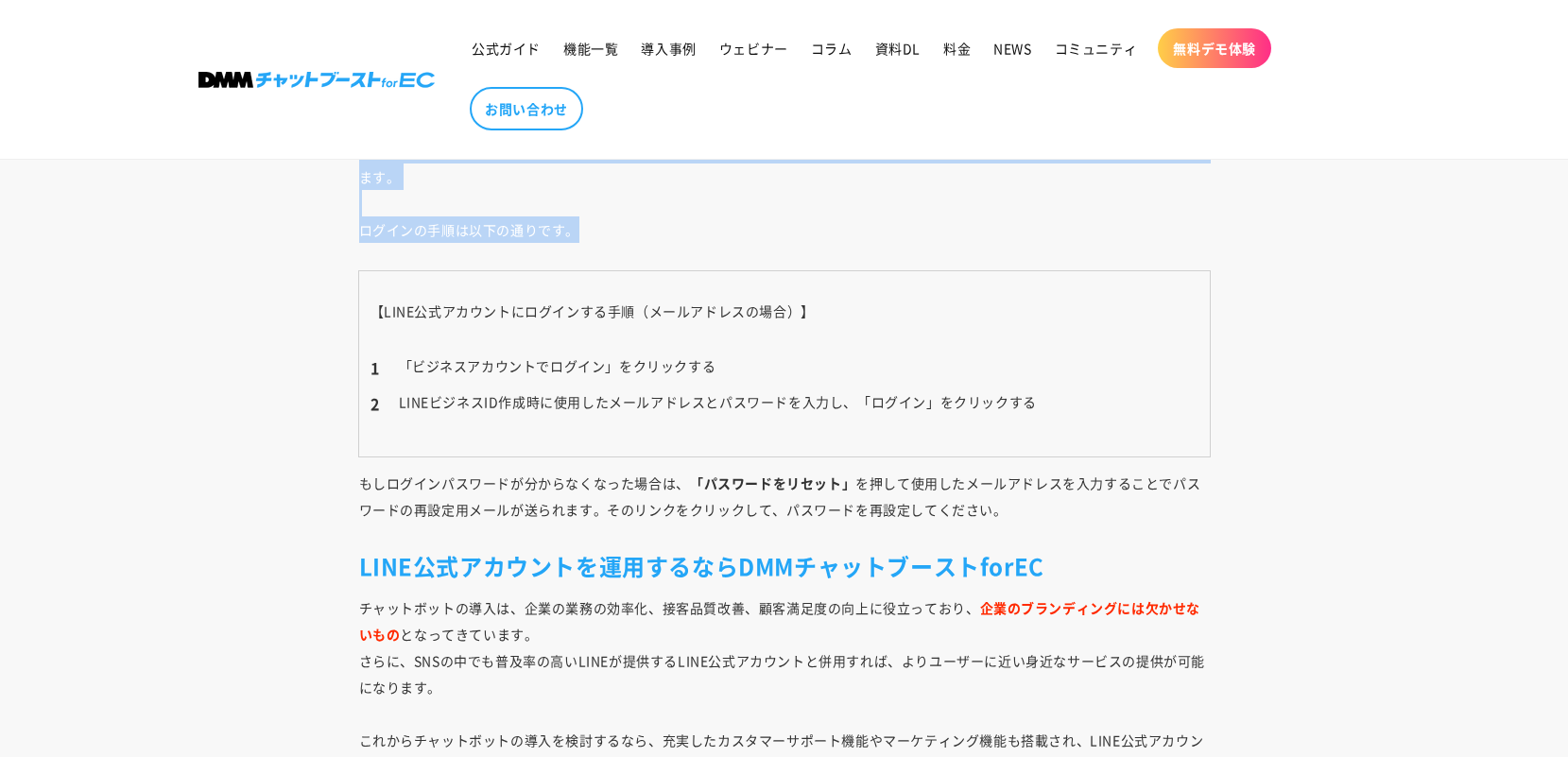
scroll to position [8883, 0]
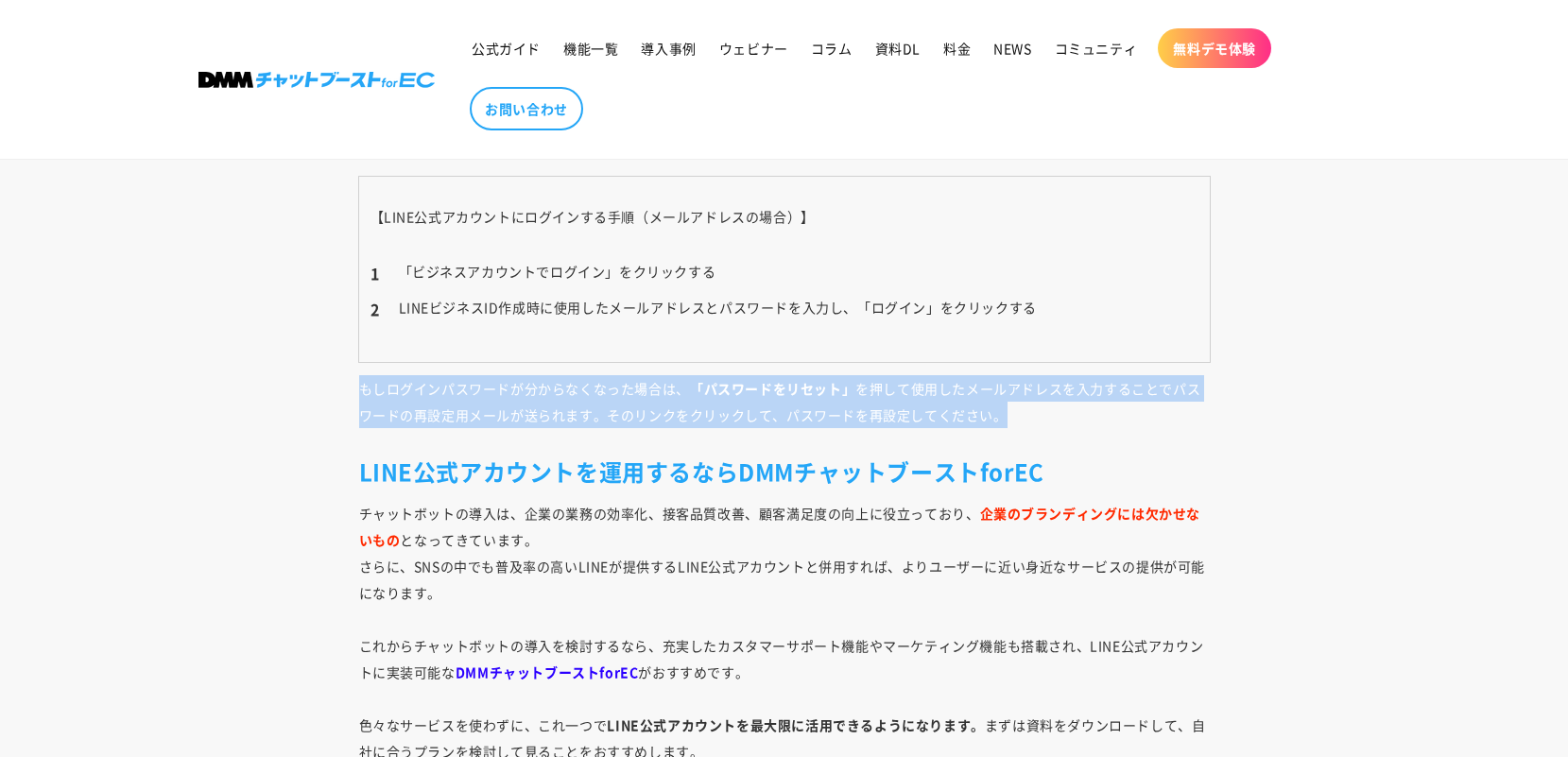
drag, startPoint x: 351, startPoint y: 362, endPoint x: 1186, endPoint y: 384, distance: 835.3
click at [1186, 384] on p "もしログインパスワードが分からなくなった場合は、 「パスワードをリセット」 を押して使用したメールアドレスを入力することでパスワードの再設定用メールが送られま…" at bounding box center [784, 401] width 850 height 53
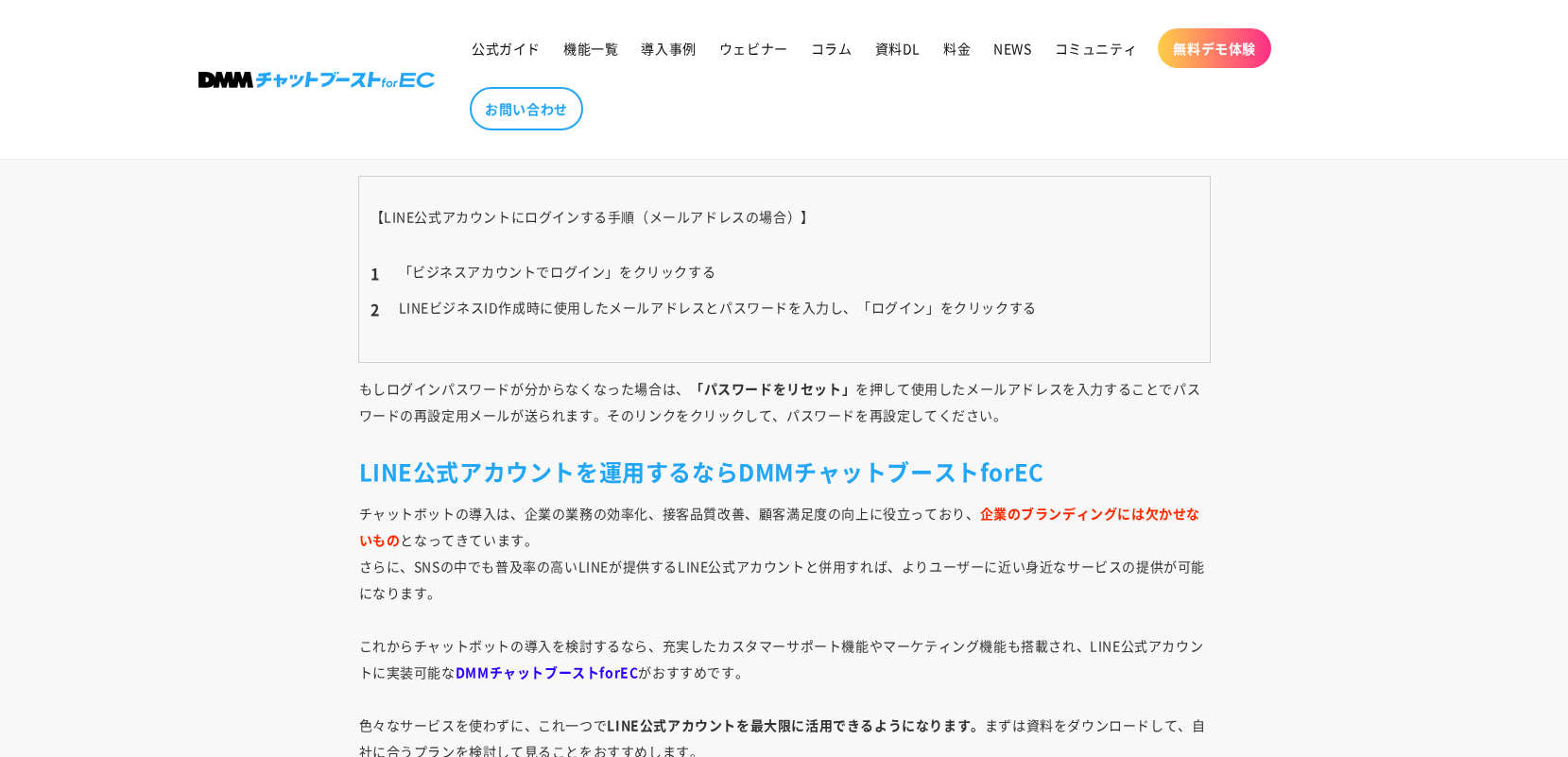
scroll to position [8977, 0]
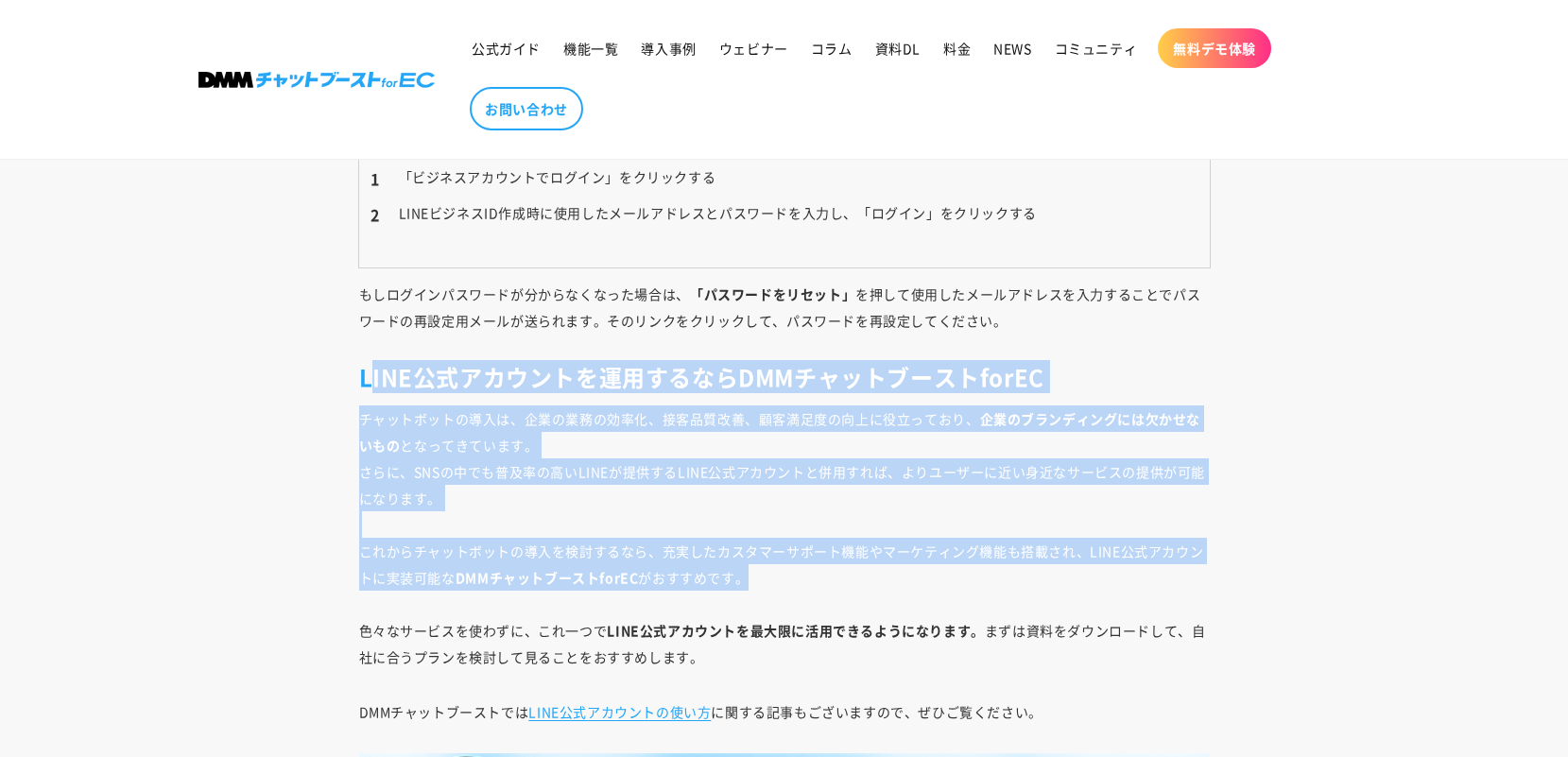
drag, startPoint x: 373, startPoint y: 365, endPoint x: 911, endPoint y: 540, distance: 565.7
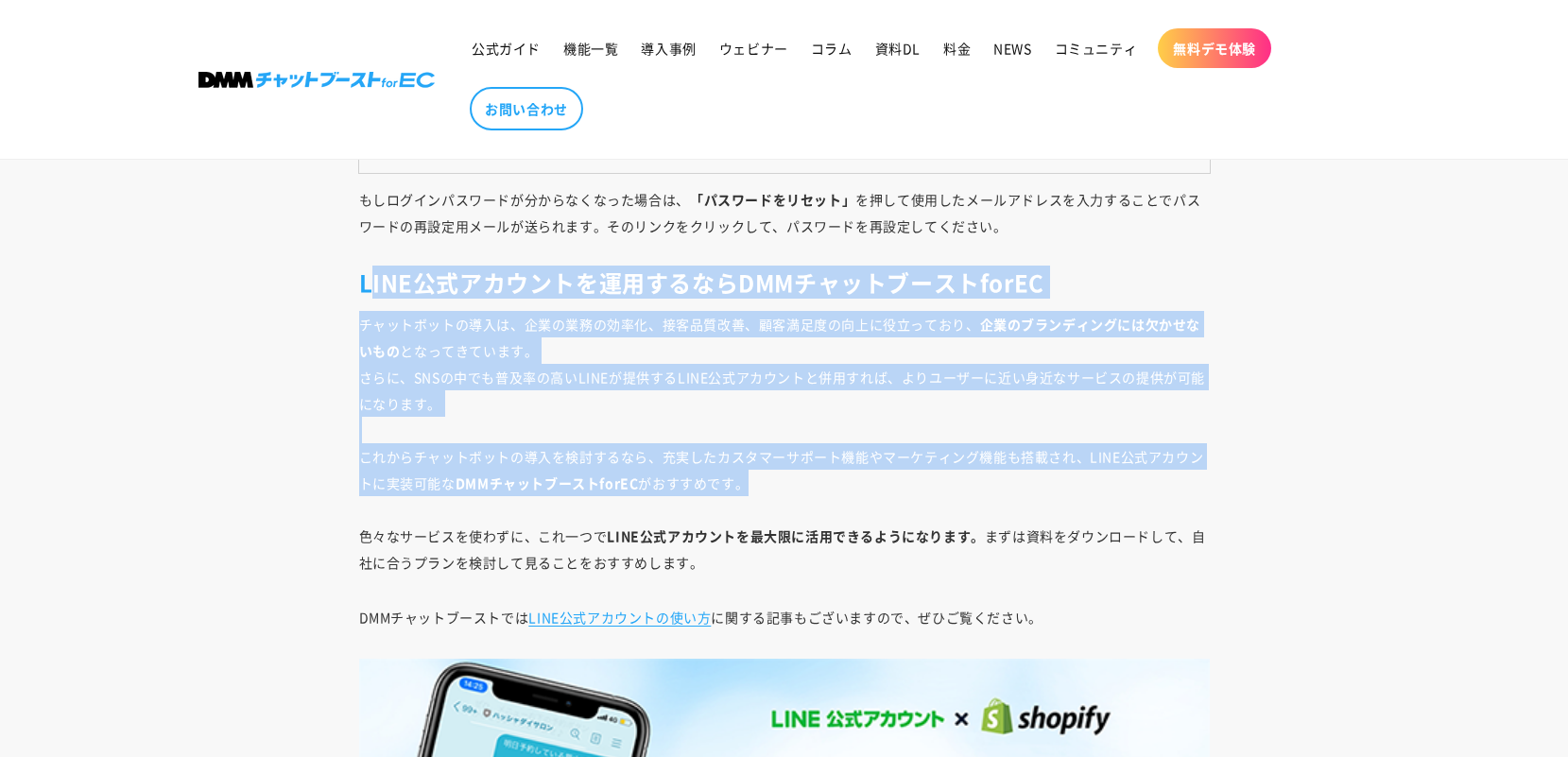
scroll to position [9260, 0]
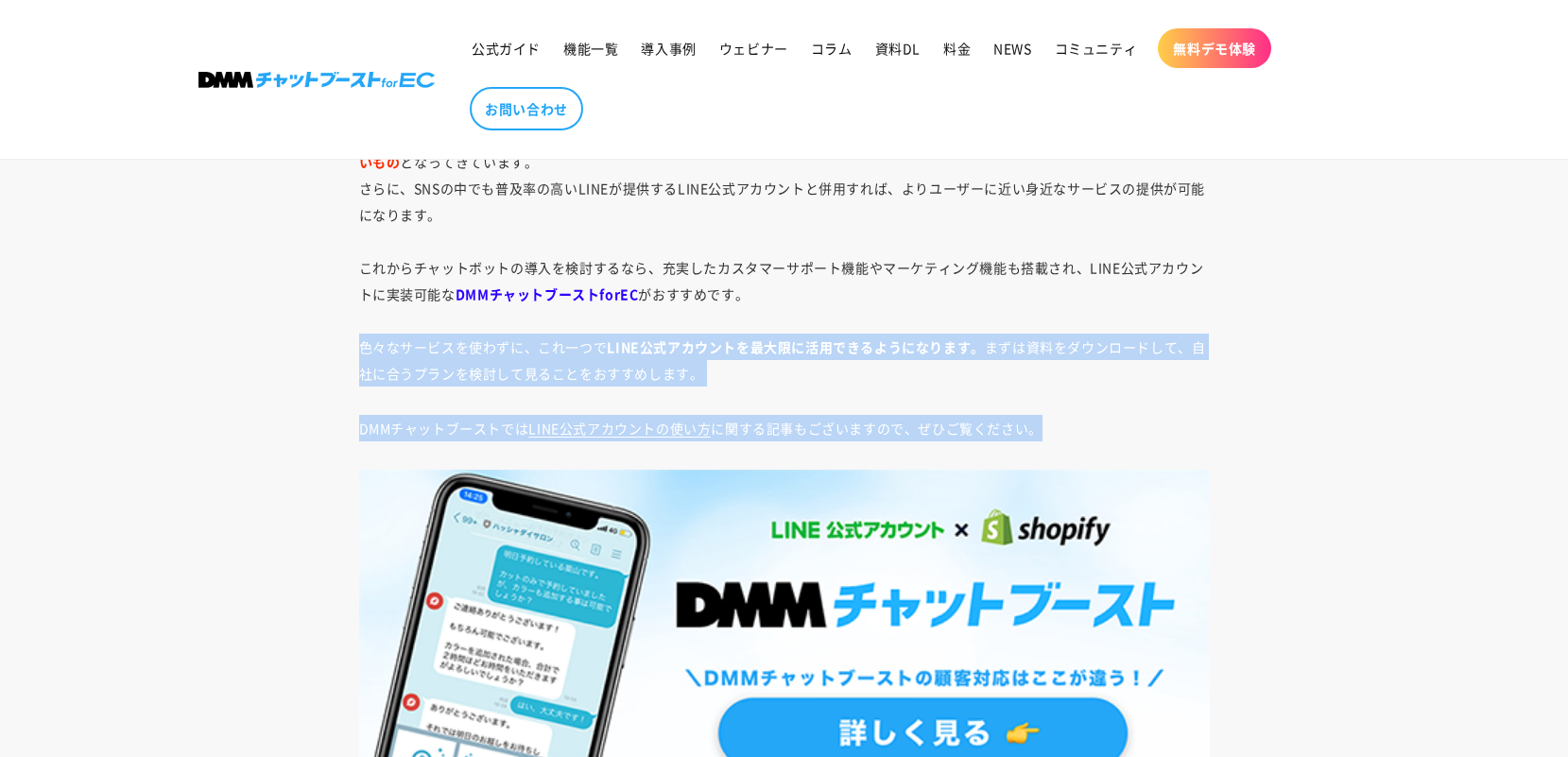
drag, startPoint x: 362, startPoint y: 321, endPoint x: 1075, endPoint y: 405, distance: 717.9
click at [1075, 415] on p "DMMチャットブーストでは LINE公式アカウントの使い方 に関する記事もございますので、ぜひご覧ください。" at bounding box center [784, 428] width 850 height 27
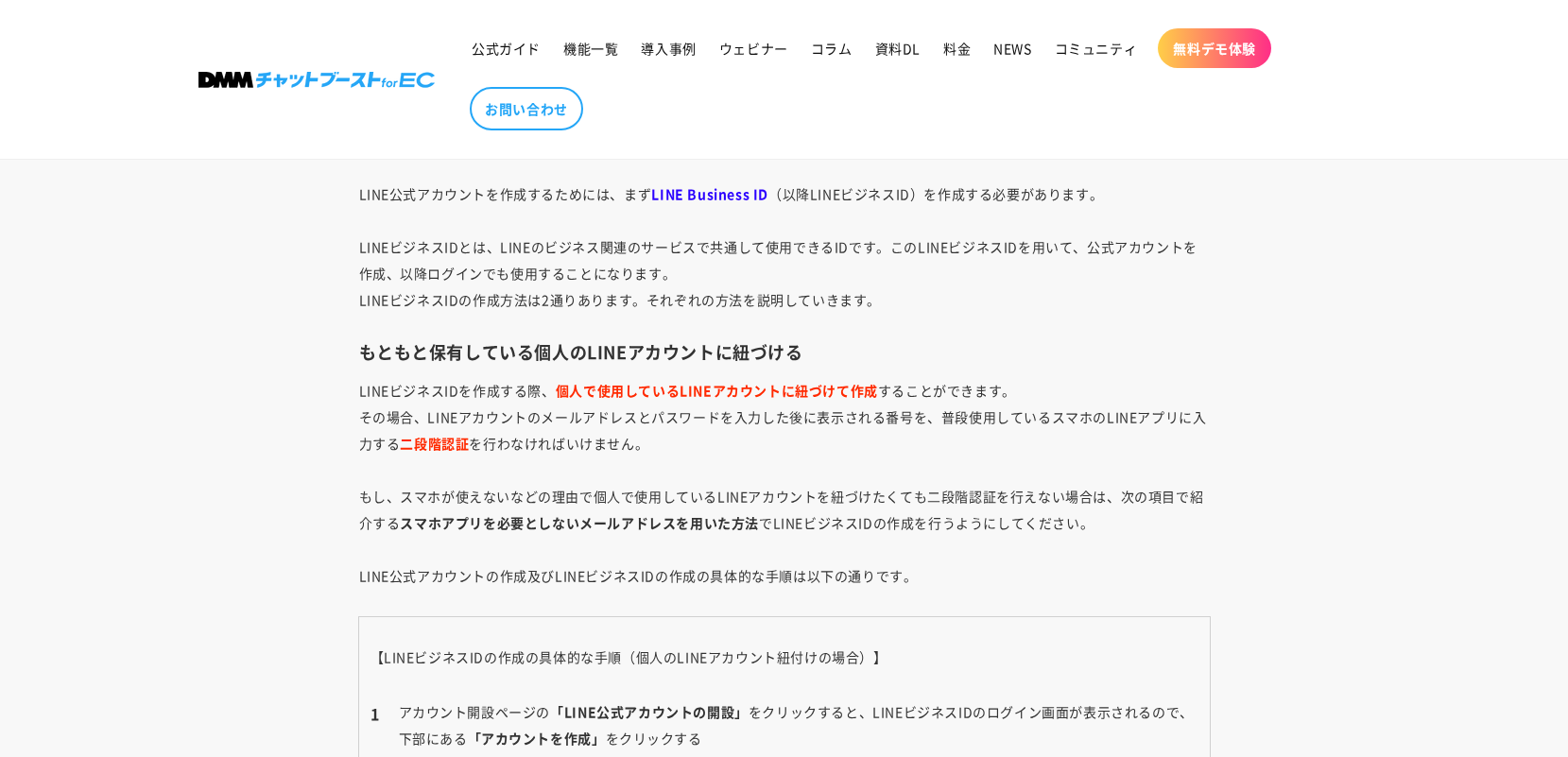
scroll to position [4596, 0]
